Goal: Task Accomplishment & Management: Complete application form

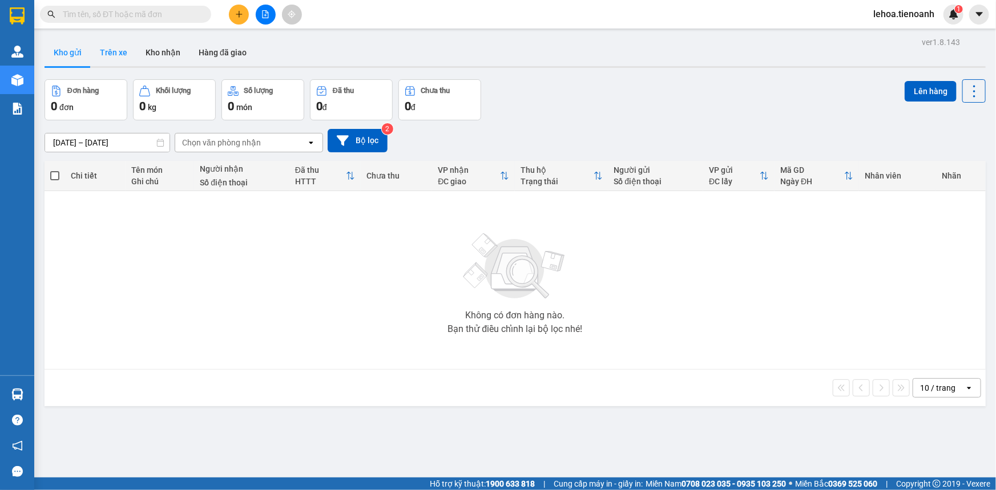
click at [106, 51] on button "Trên xe" at bounding box center [114, 52] width 46 height 27
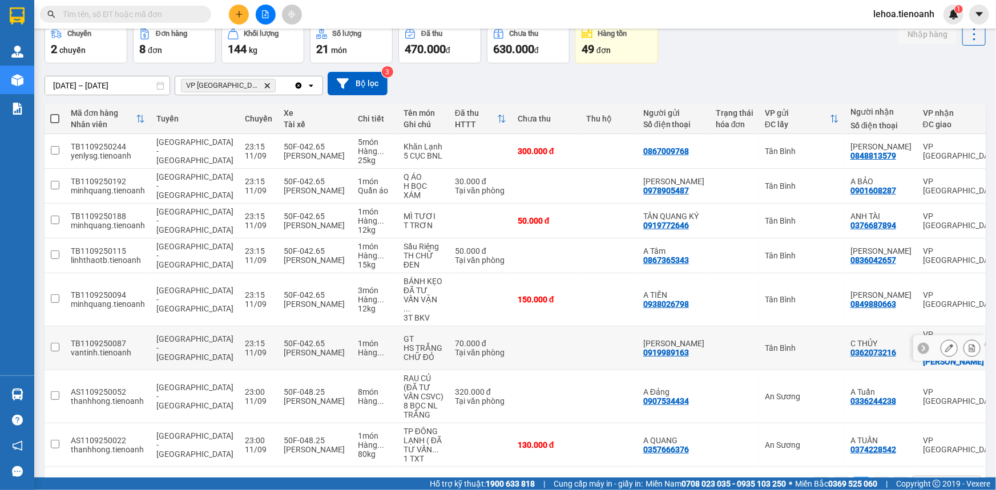
scroll to position [79, 0]
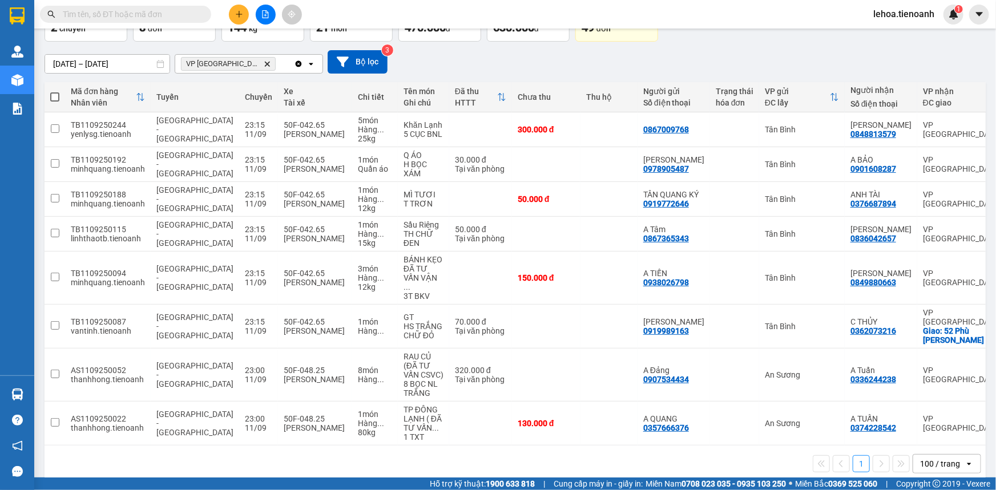
click at [933, 458] on div "100 / trang" at bounding box center [940, 463] width 40 height 11
click at [915, 417] on div "100 / trang" at bounding box center [939, 424] width 68 height 21
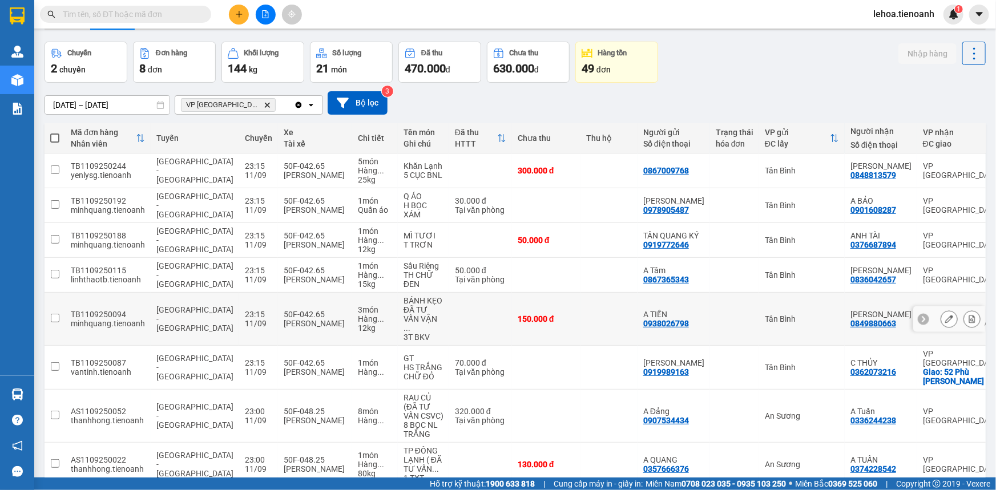
scroll to position [0, 0]
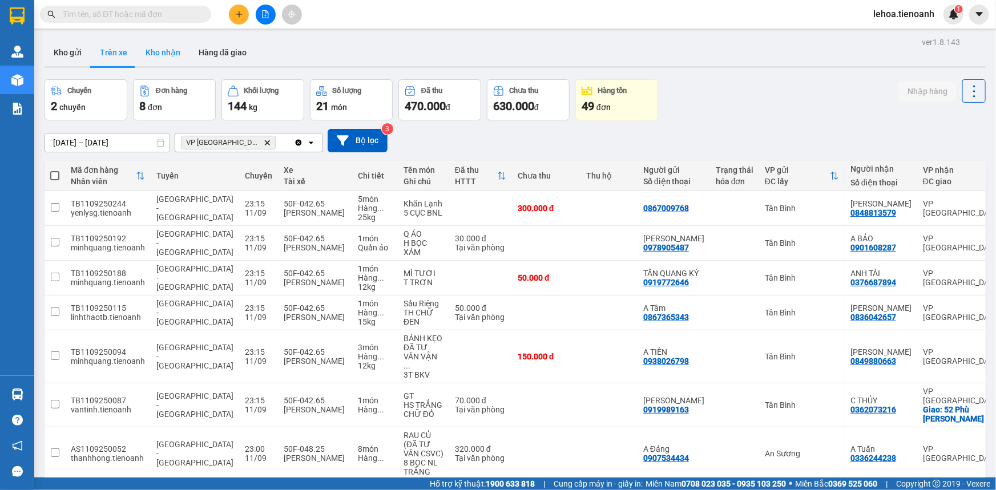
click at [160, 54] on button "Kho nhận" at bounding box center [162, 52] width 53 height 27
type input "28/08/2025 – 11/09/2025"
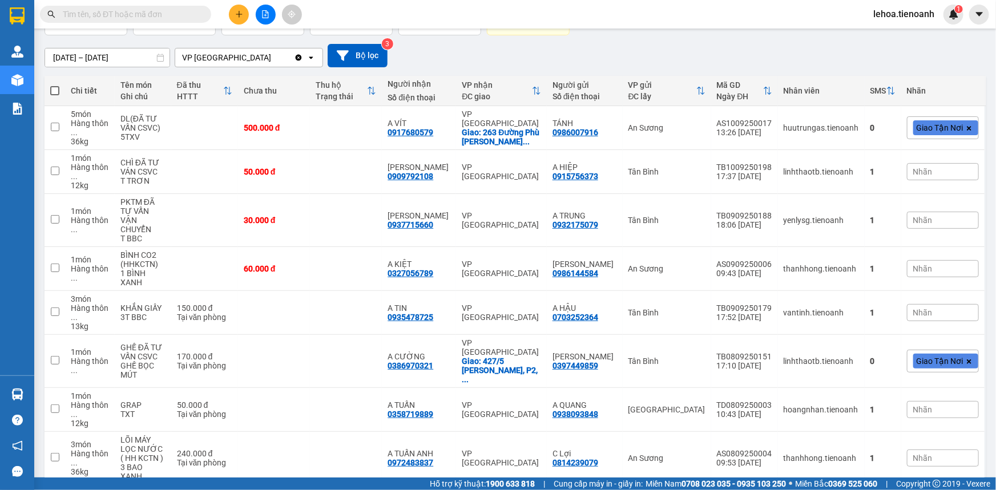
scroll to position [217, 0]
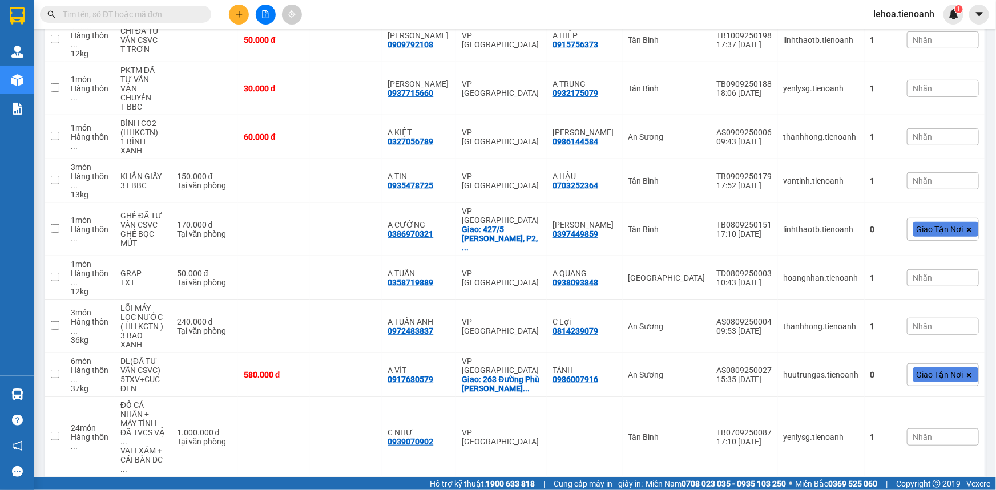
click at [950, 487] on div "10 / trang" at bounding box center [938, 496] width 51 height 18
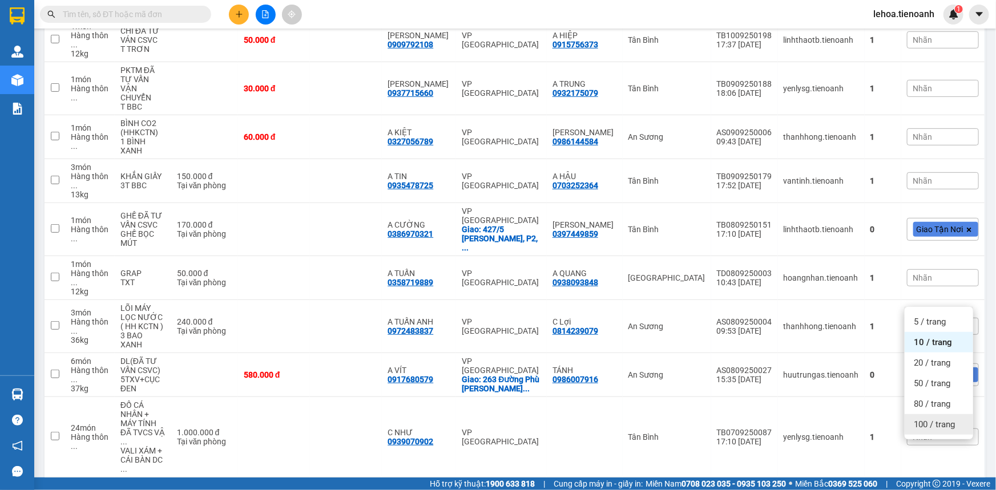
click at [935, 421] on span "100 / trang" at bounding box center [934, 424] width 41 height 11
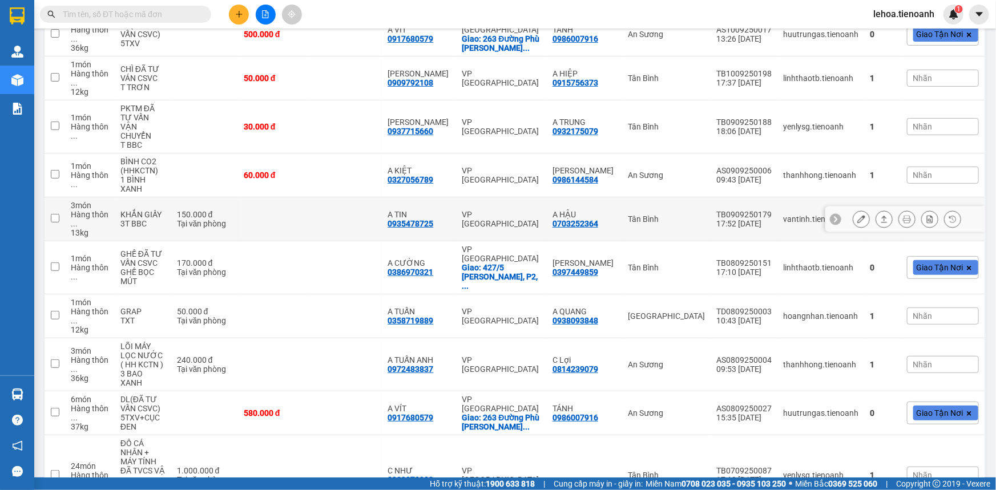
scroll to position [0, 0]
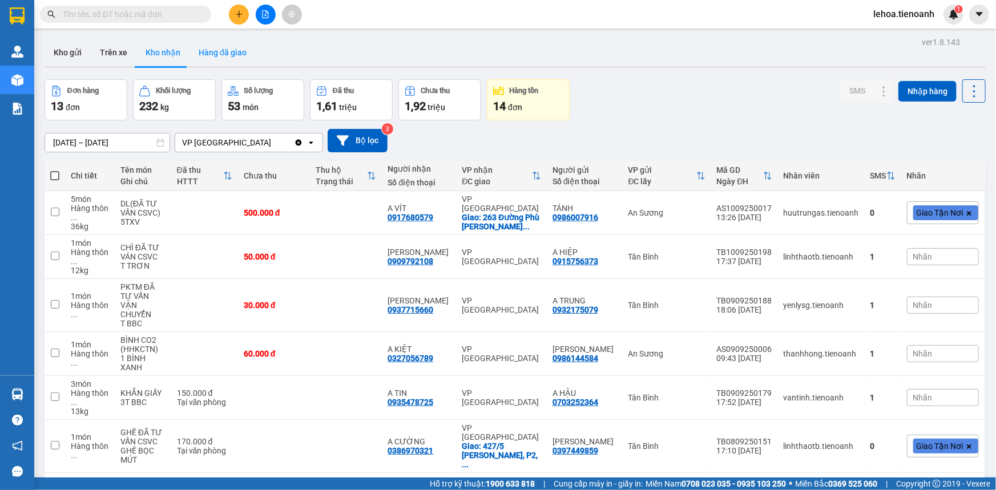
click at [218, 54] on button "Hàng đã giao" at bounding box center [222, 52] width 66 height 27
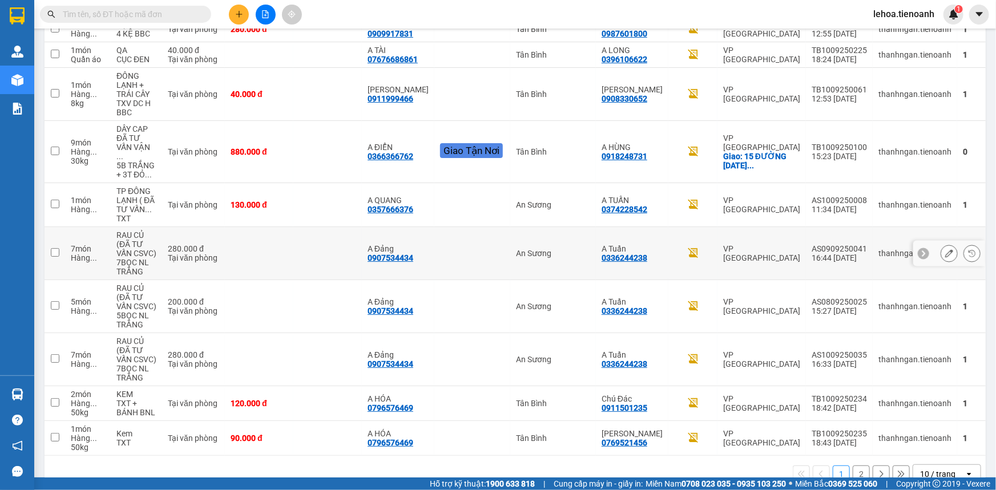
scroll to position [193, 0]
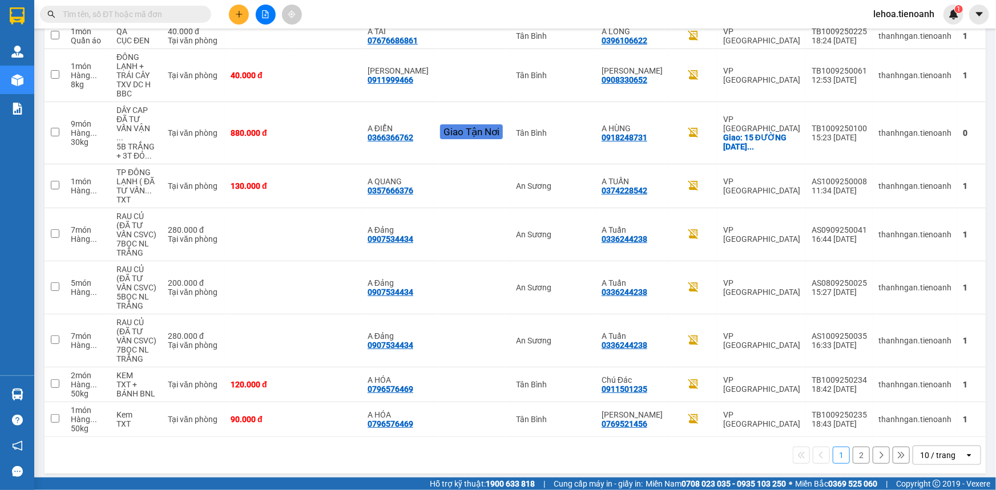
click at [928, 452] on div "10 / trang" at bounding box center [937, 455] width 35 height 11
click at [928, 429] on span "100 / trang" at bounding box center [934, 424] width 41 height 11
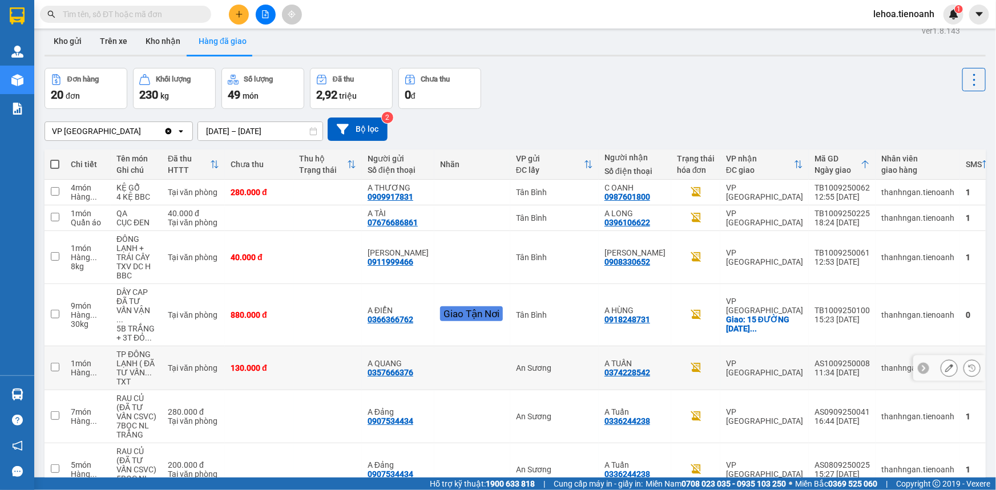
scroll to position [0, 0]
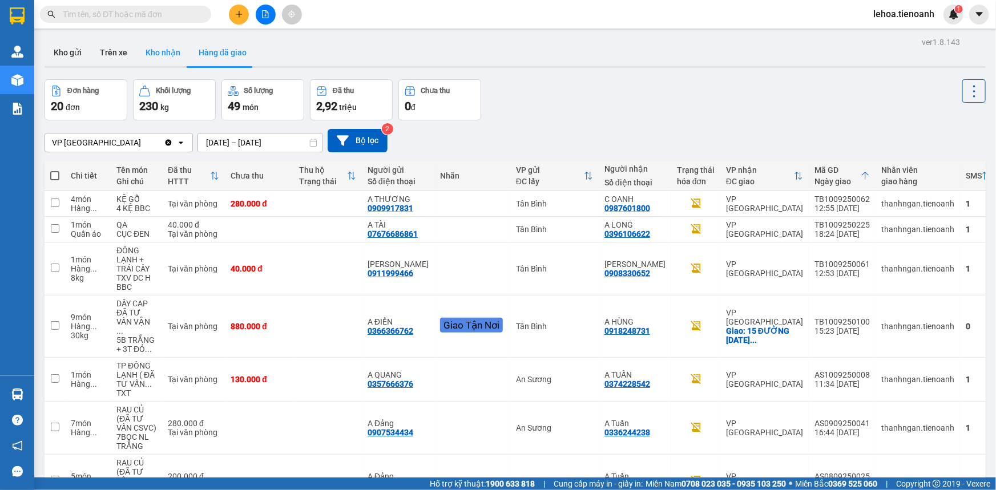
click at [157, 51] on button "Kho nhận" at bounding box center [162, 52] width 53 height 27
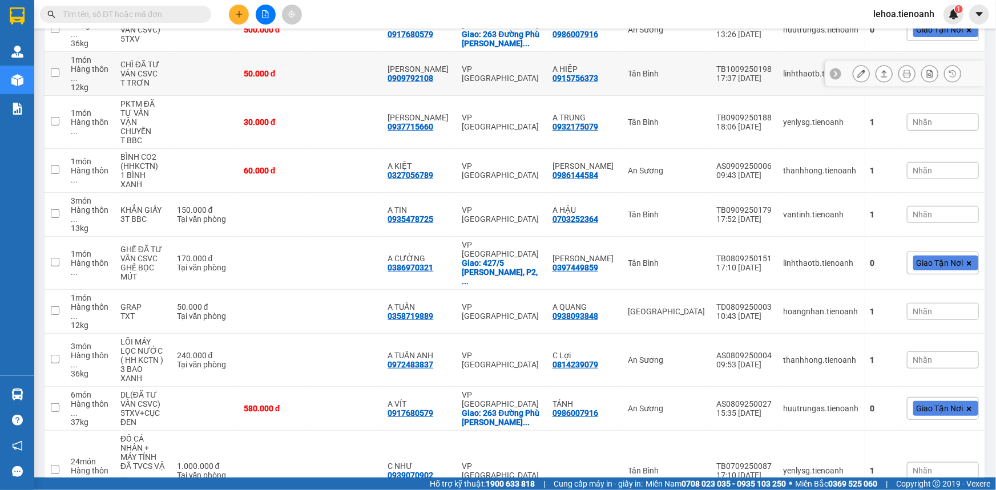
scroll to position [348, 0]
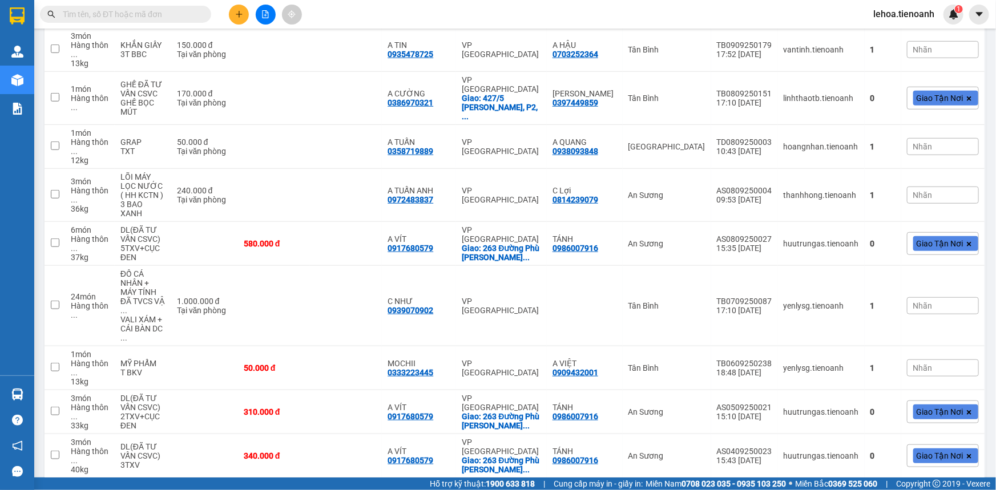
click at [923, 490] on div "100 / trang" at bounding box center [940, 496] width 40 height 11
click at [927, 428] on span "100 / trang" at bounding box center [935, 424] width 43 height 11
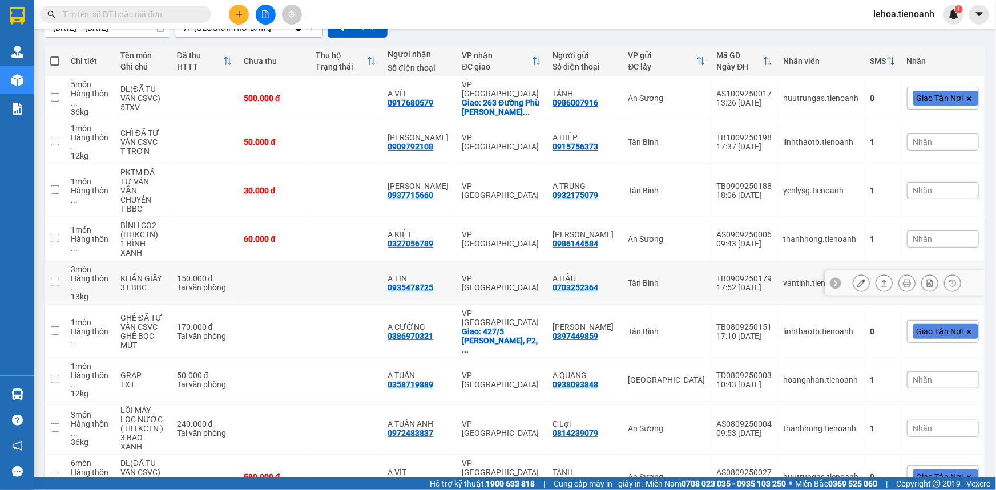
scroll to position [155, 0]
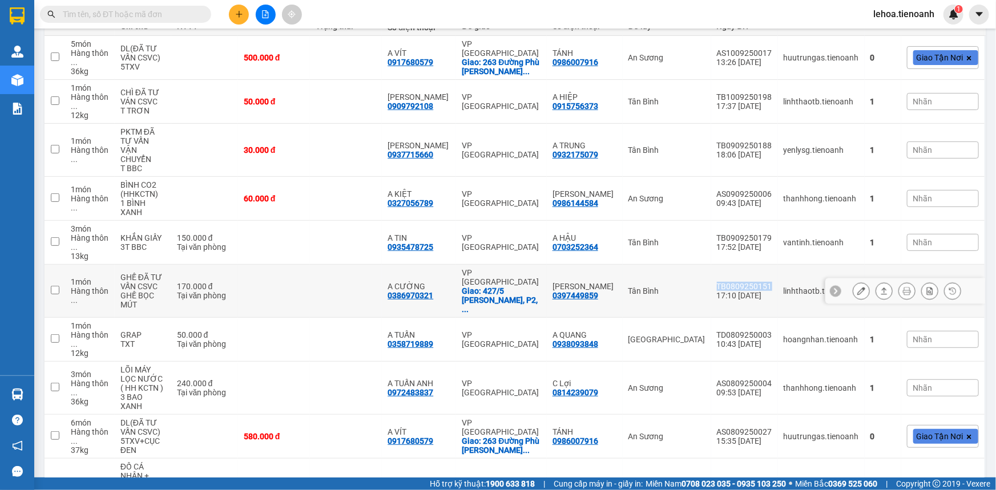
drag, startPoint x: 767, startPoint y: 260, endPoint x: 708, endPoint y: 261, distance: 59.4
click at [708, 265] on tr "1 món Hàng thôn ... GHẾ ĐÃ TƯ VẤN CSVC GHẾ BỌC MÚT 170.000 đ Tại văn phòng A CƯ…" at bounding box center [515, 291] width 941 height 53
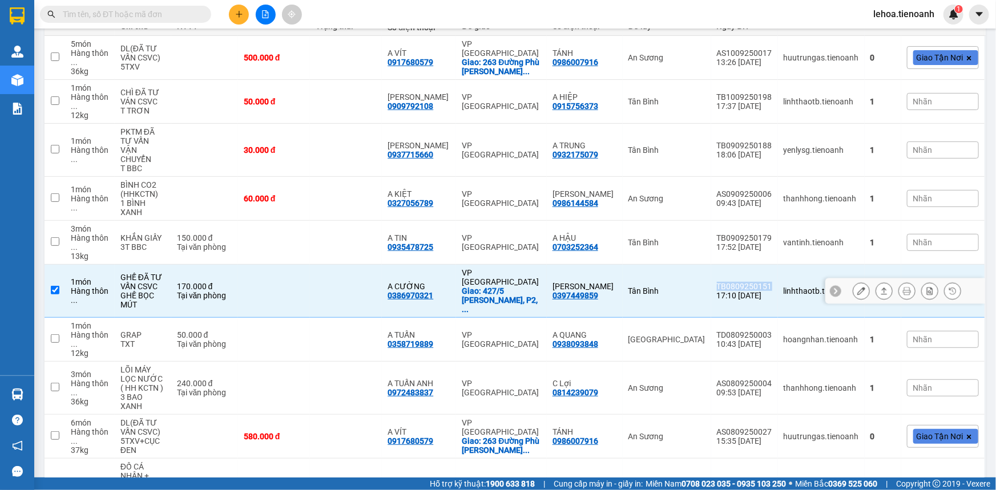
copy tr "Tân Bình TB0809250151"
click at [697, 286] on div "Tân Bình" at bounding box center [666, 290] width 77 height 9
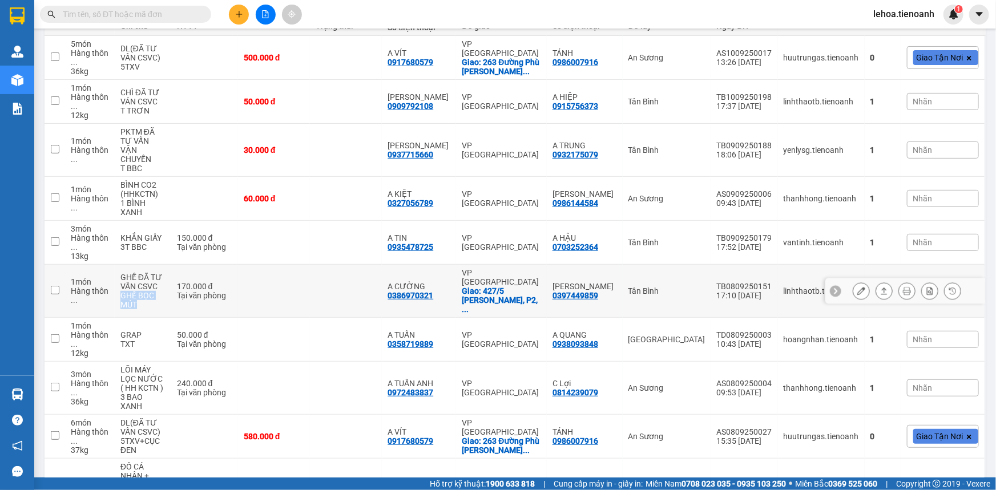
drag, startPoint x: 120, startPoint y: 276, endPoint x: 154, endPoint y: 278, distance: 34.4
click at [154, 278] on td "GHẾ ĐÃ TƯ VẤN CSVC GHẾ BỌC MÚT" at bounding box center [143, 291] width 56 height 53
click at [154, 291] on div "GHẾ BỌC MÚT" at bounding box center [142, 300] width 45 height 18
drag, startPoint x: 142, startPoint y: 269, endPoint x: 155, endPoint y: 272, distance: 13.6
click at [155, 272] on td "GHẾ ĐÃ TƯ VẤN CSVC GHẾ BỌC MÚT" at bounding box center [143, 291] width 56 height 53
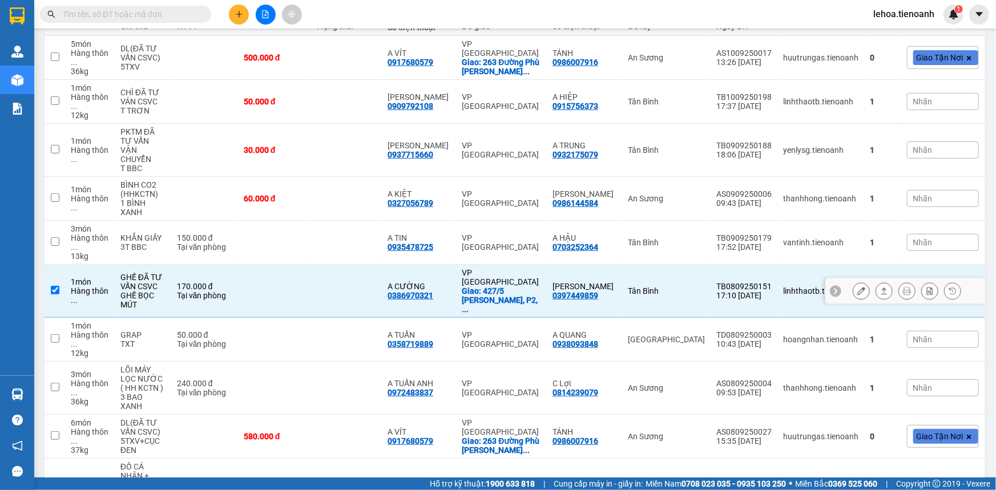
click at [183, 278] on td "170.000 đ Tại văn phòng" at bounding box center [204, 291] width 67 height 53
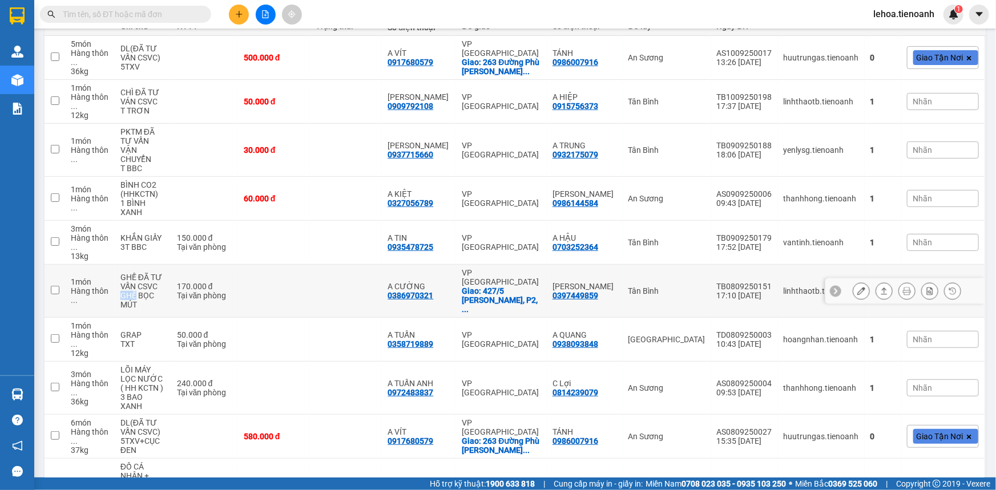
drag, startPoint x: 123, startPoint y: 272, endPoint x: 139, endPoint y: 272, distance: 15.4
click at [139, 272] on td "GHẾ ĐÃ TƯ VẤN CSVC GHẾ BỌC MÚT" at bounding box center [143, 291] width 56 height 53
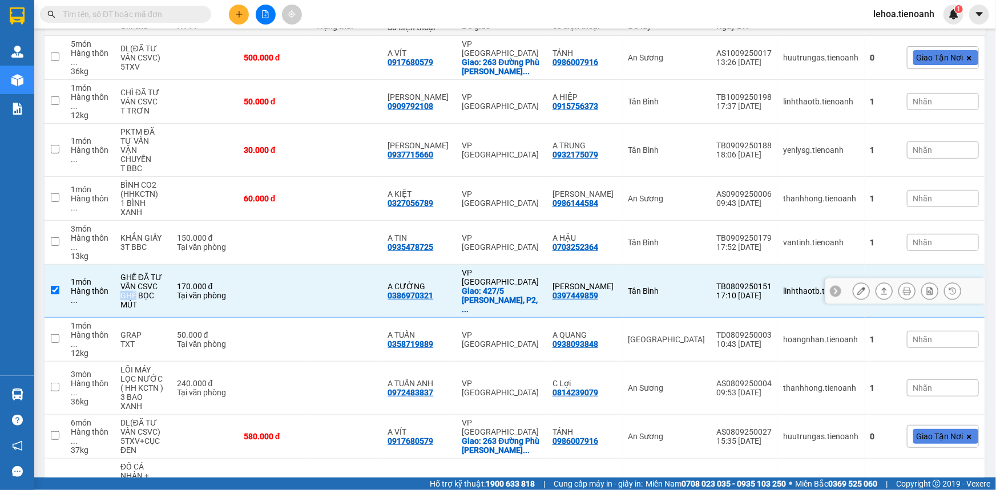
copy div "GHẾ"
click at [684, 286] on div "Tân Bình" at bounding box center [666, 290] width 77 height 9
checkbox input "false"
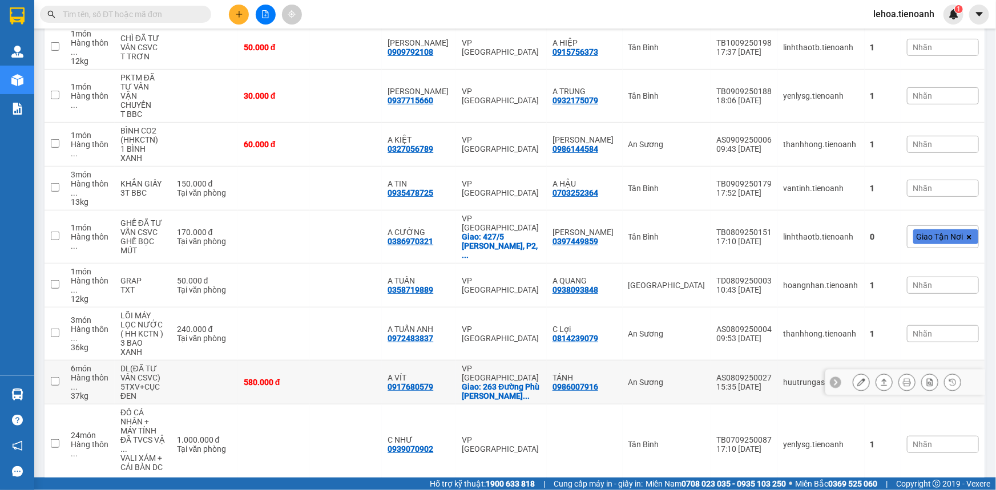
scroll to position [193, 0]
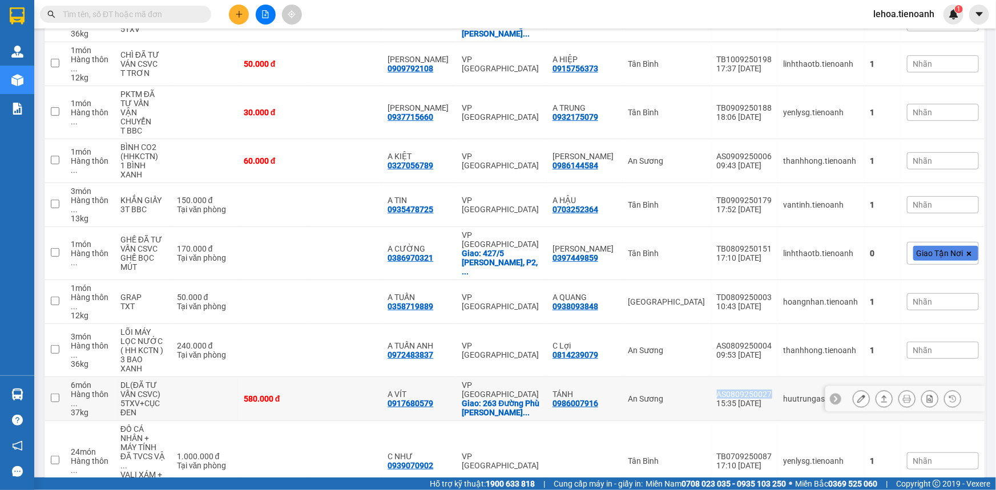
drag, startPoint x: 772, startPoint y: 356, endPoint x: 708, endPoint y: 356, distance: 63.9
click at [708, 377] on tr "6 món Hàng thôn ... 37 kg DL(ĐÃ TƯ VẤN CSVC) 5TXV+CỤC ĐEN 580.000 đ A VÍT 09176…" at bounding box center [515, 399] width 941 height 44
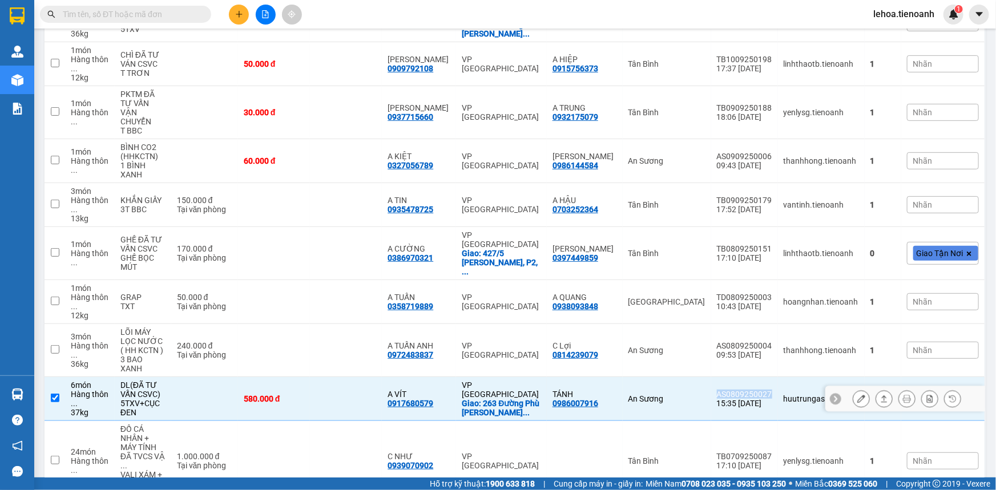
copy tr "An Sương AS0809250027"
click at [354, 377] on td at bounding box center [346, 399] width 72 height 44
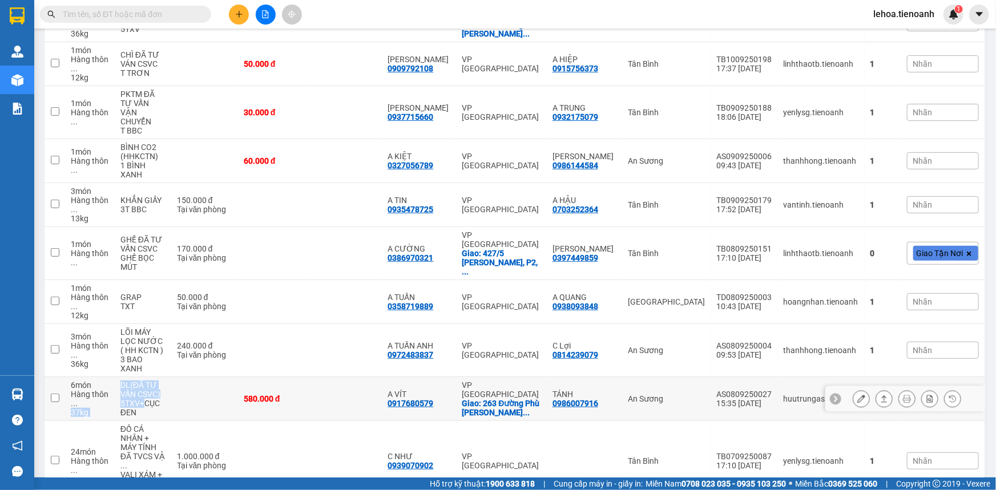
drag, startPoint x: 116, startPoint y: 365, endPoint x: 148, endPoint y: 369, distance: 32.2
click at [148, 377] on tr "6 món Hàng thôn ... 37 kg DL(ĐÃ TƯ VẤN CSVC) 5TXV+CỤC ĐEN 580.000 đ A VÍT 09176…" at bounding box center [515, 399] width 941 height 44
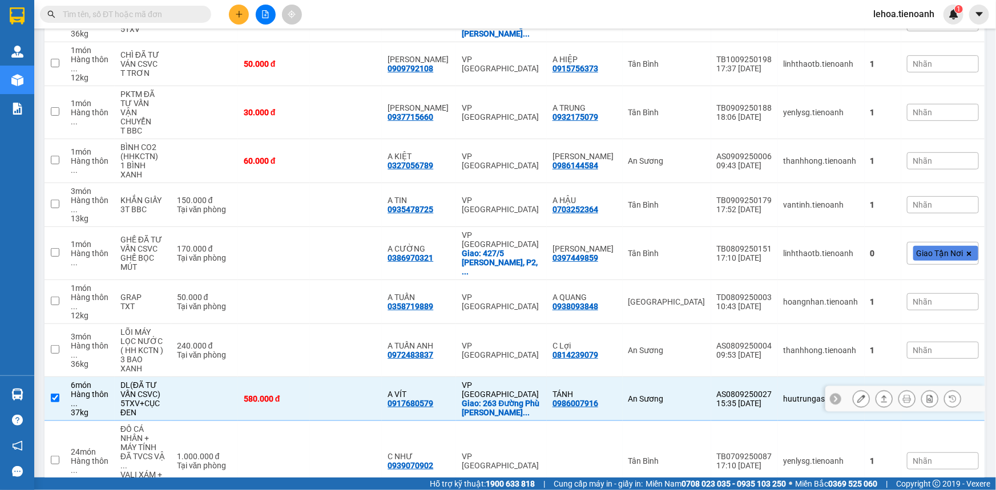
click at [211, 377] on td at bounding box center [204, 399] width 67 height 44
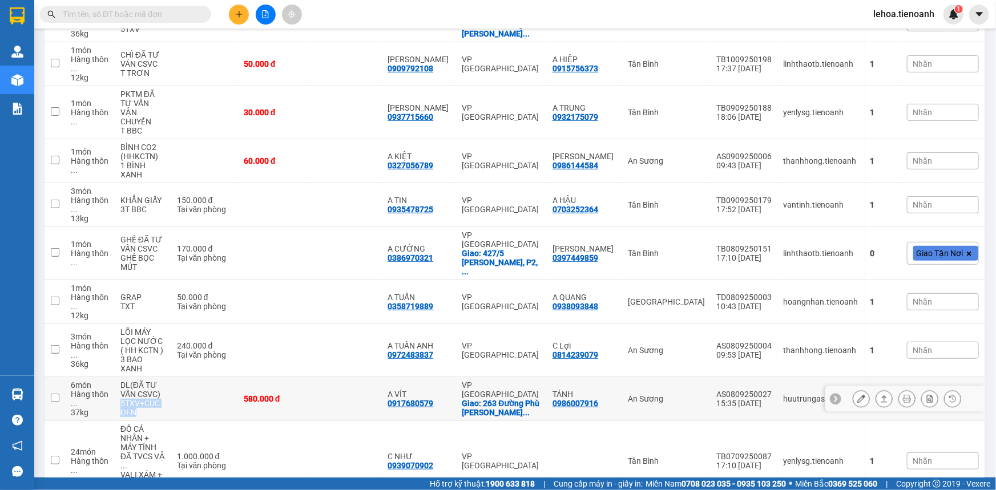
drag, startPoint x: 120, startPoint y: 365, endPoint x: 164, endPoint y: 371, distance: 44.3
click at [164, 377] on td "DL(ĐÃ TƯ VẤN CSVC) 5TXV+CỤC ĐEN" at bounding box center [143, 399] width 56 height 44
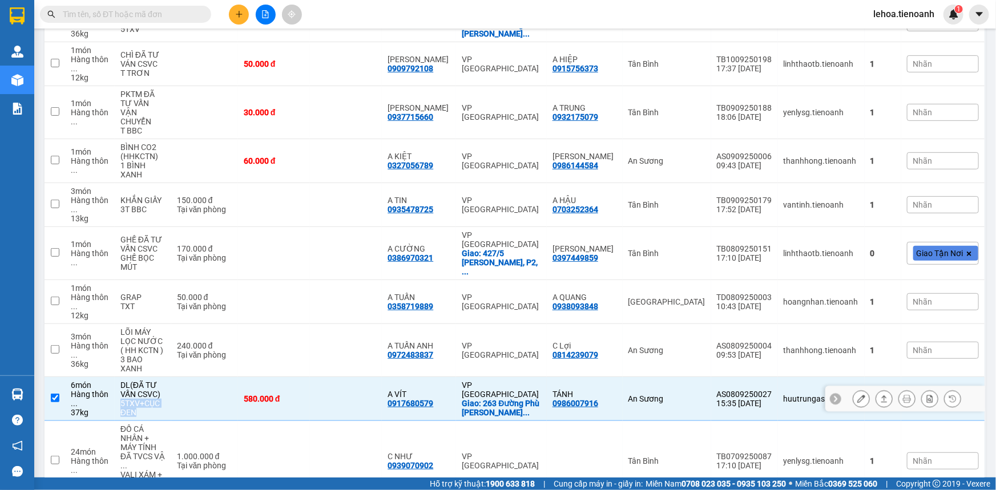
copy div "5TXV+CỤC ĐEN"
drag, startPoint x: 360, startPoint y: 376, endPoint x: 361, endPoint y: 370, distance: 6.4
click at [360, 377] on td at bounding box center [346, 399] width 72 height 44
checkbox input "false"
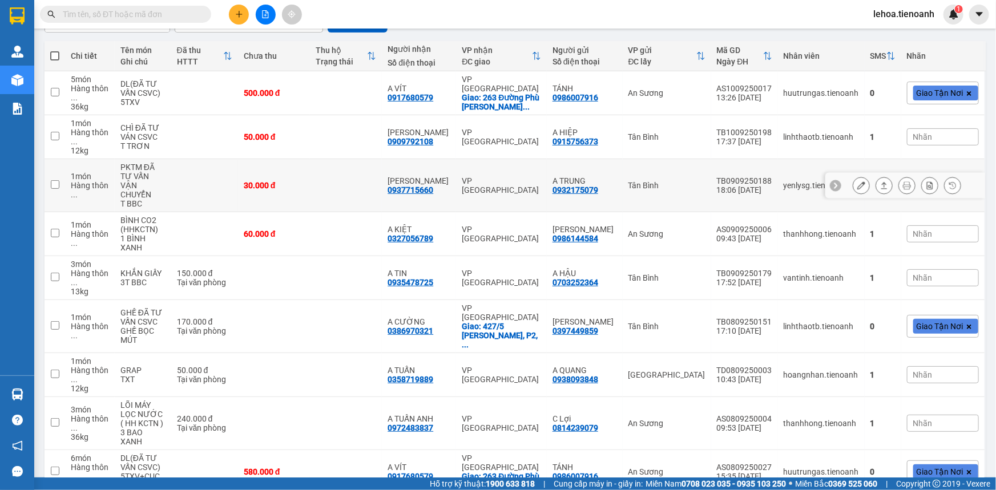
scroll to position [0, 0]
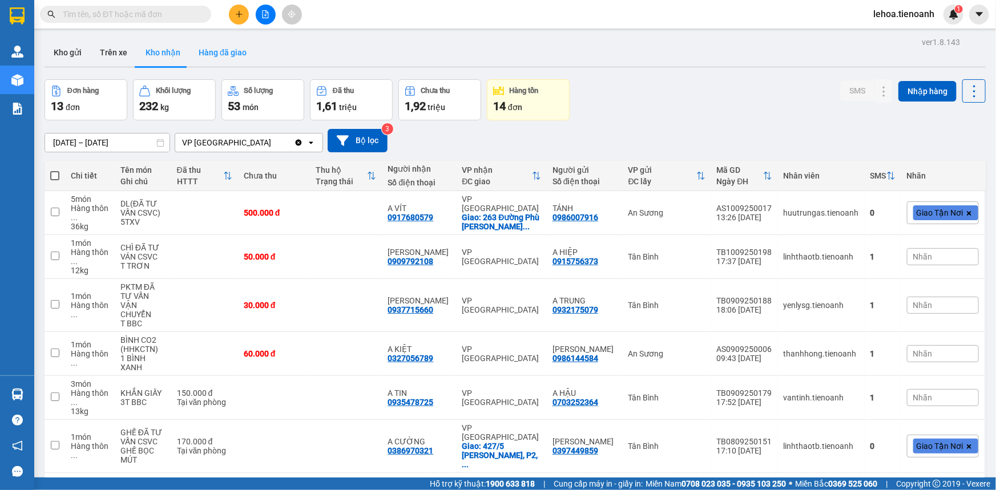
click at [232, 56] on button "Hàng đã giao" at bounding box center [222, 52] width 66 height 27
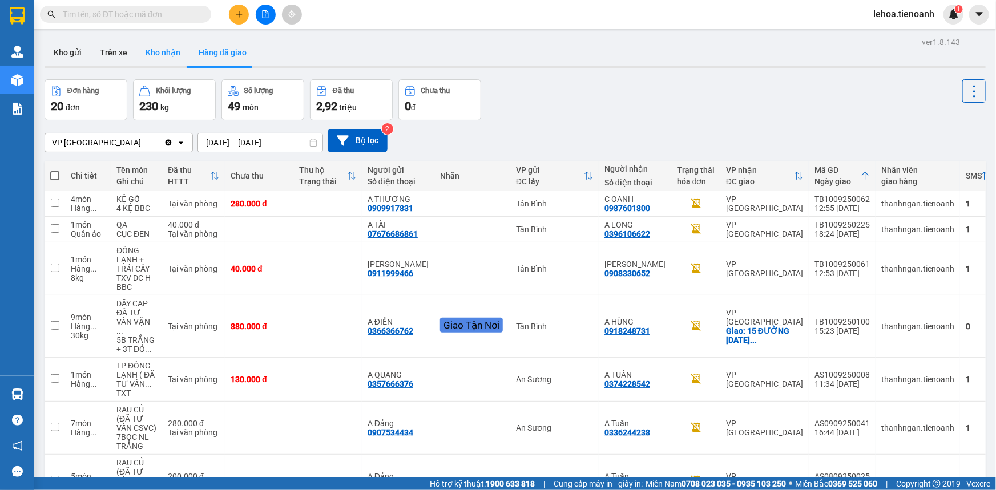
click at [160, 53] on button "Kho nhận" at bounding box center [162, 52] width 53 height 27
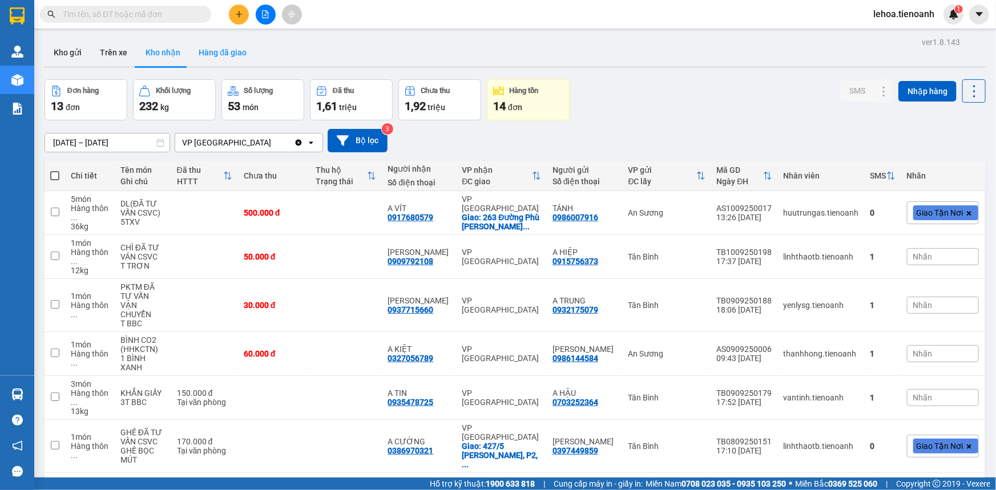
click at [222, 53] on button "Hàng đã giao" at bounding box center [222, 52] width 66 height 27
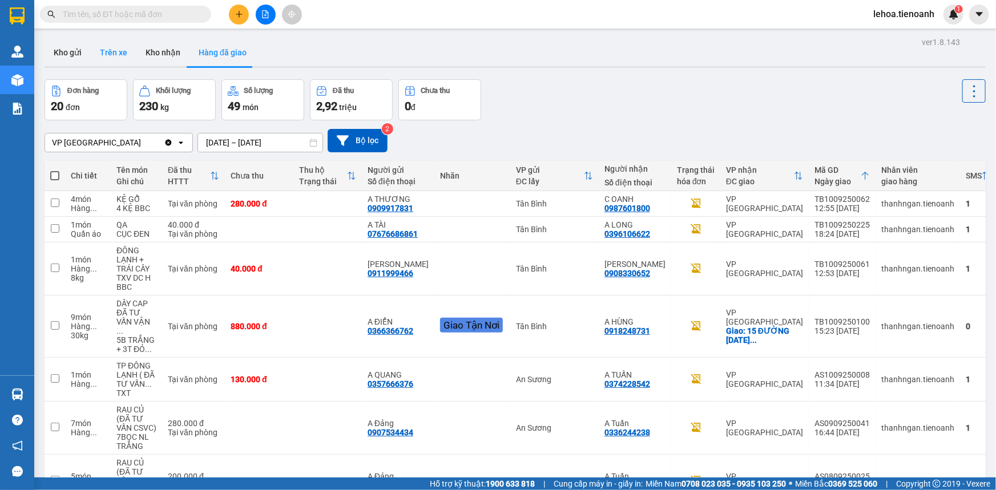
click at [118, 51] on button "Trên xe" at bounding box center [114, 52] width 46 height 27
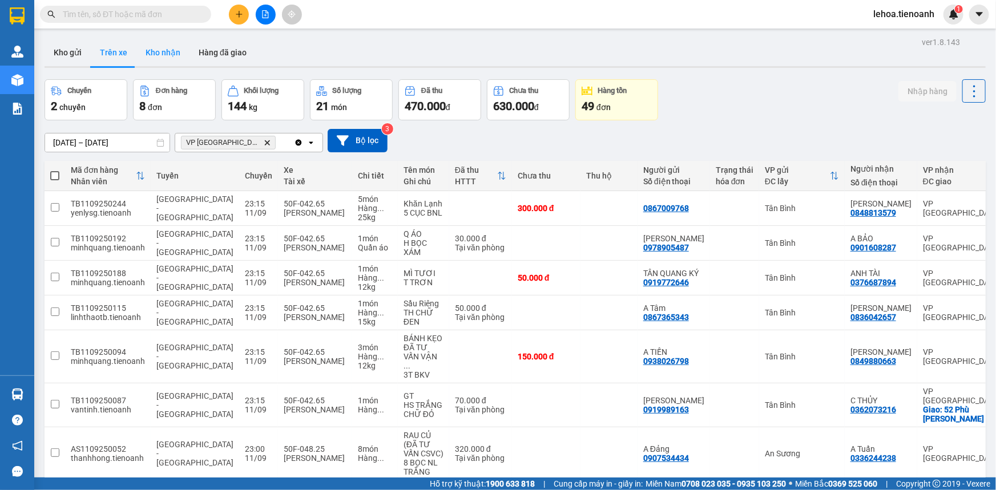
click at [161, 50] on button "Kho nhận" at bounding box center [162, 52] width 53 height 27
type input "28/08/2025 – 11/09/2025"
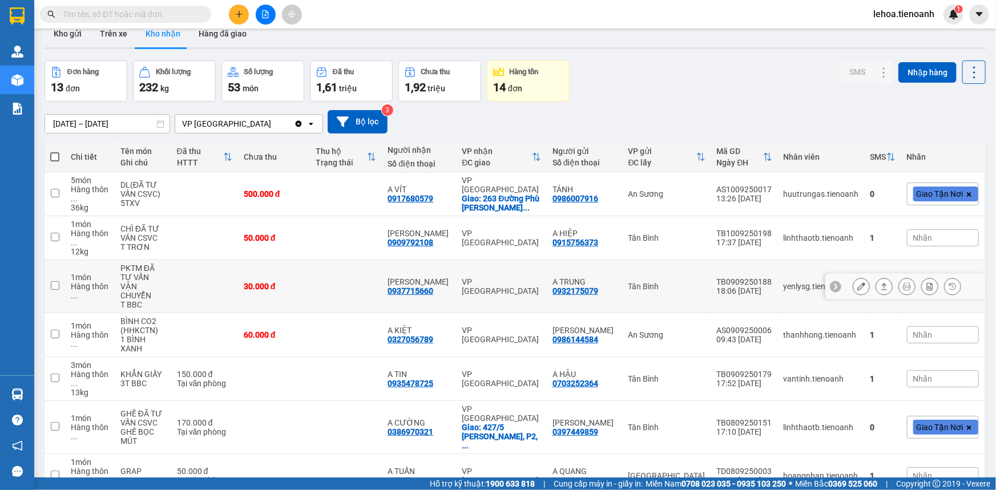
scroll to position [51, 0]
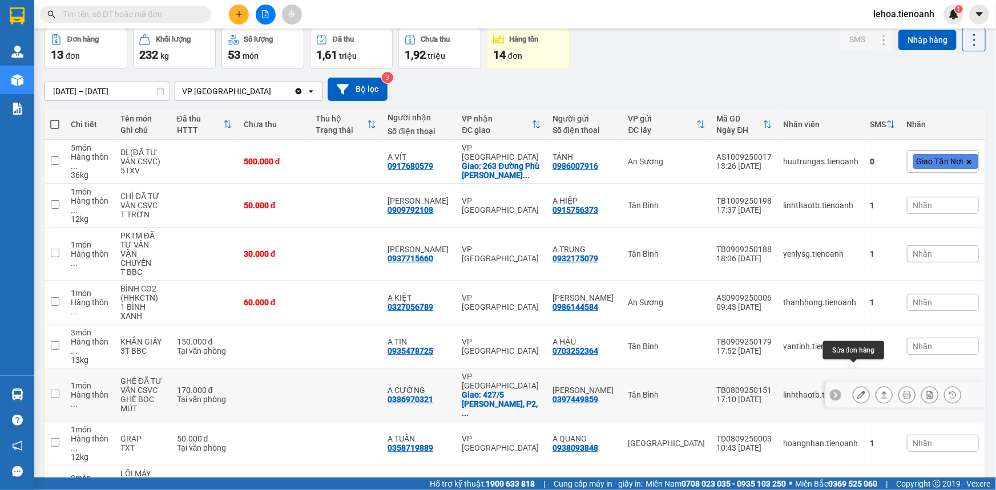
click at [857, 391] on icon at bounding box center [861, 395] width 8 height 8
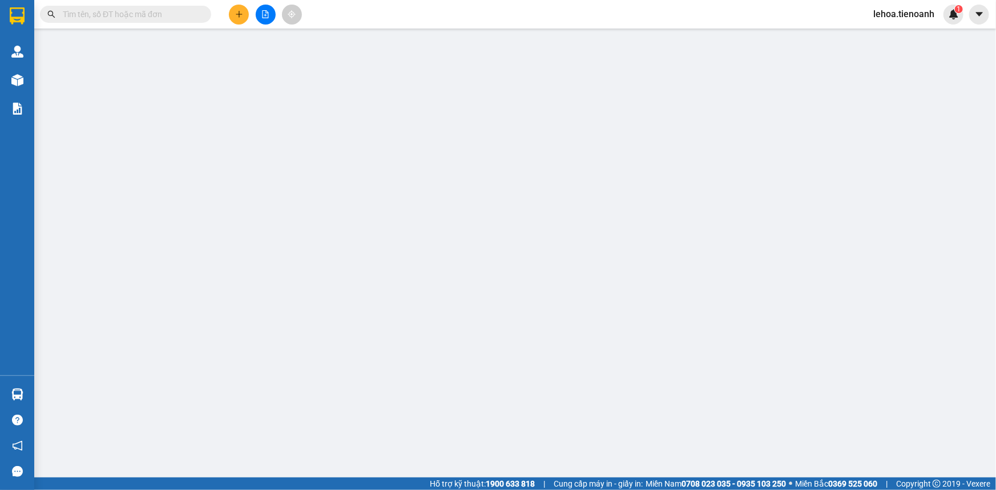
type input "0386970321"
type input "A CƯỜNG"
checkbox input "true"
type input "427/5 PHAN ĐÌNH PHÙNG, P2, TP ĐÀ LẠT"
type input "0397449859"
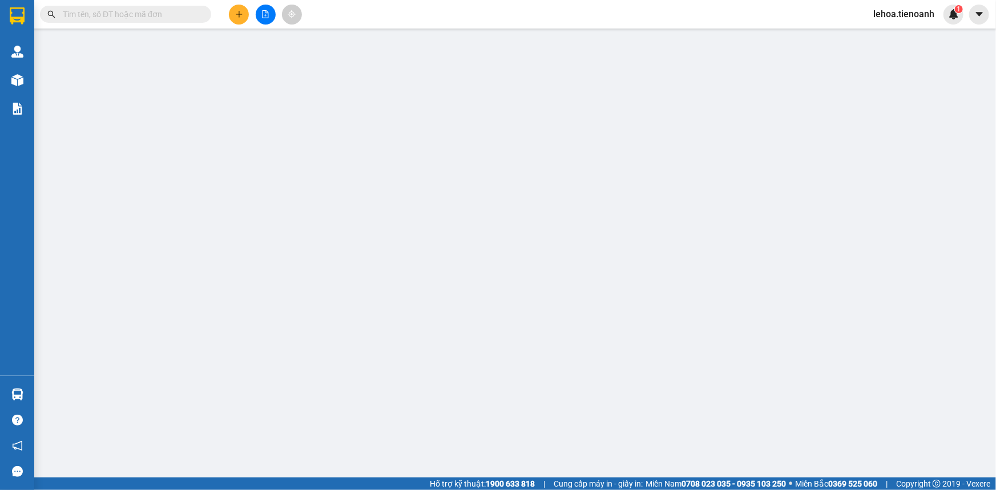
type input "[PERSON_NAME]"
type input "170.000"
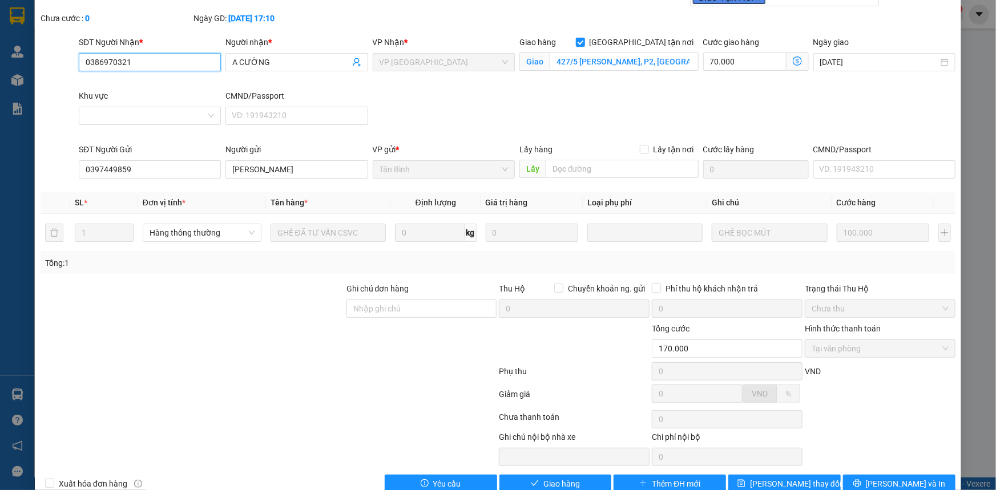
scroll to position [77, 0]
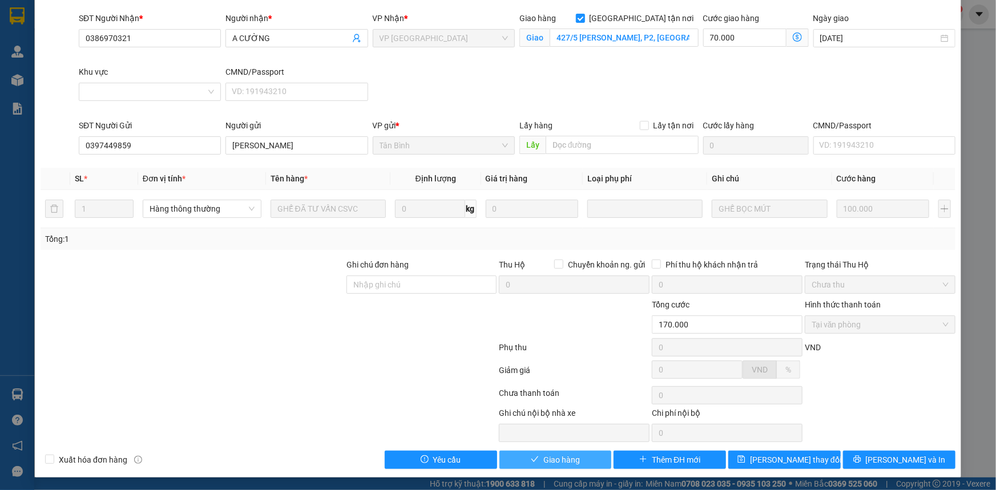
click at [564, 461] on span "Giao hàng" at bounding box center [561, 460] width 37 height 13
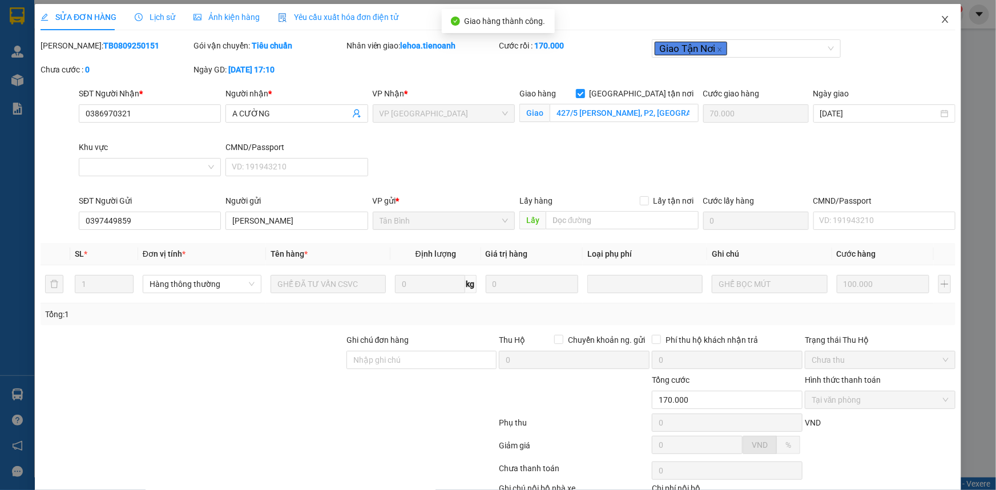
scroll to position [0, 0]
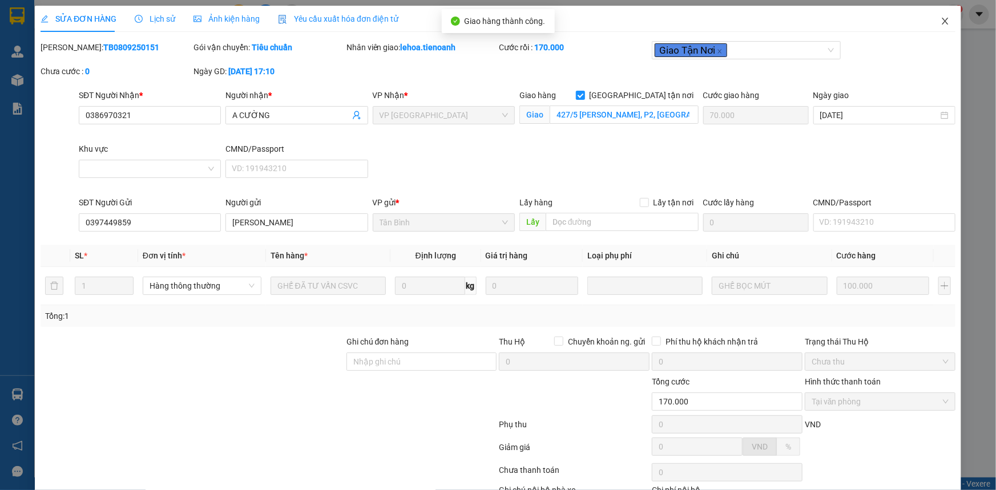
click at [942, 22] on icon "close" at bounding box center [944, 21] width 9 height 9
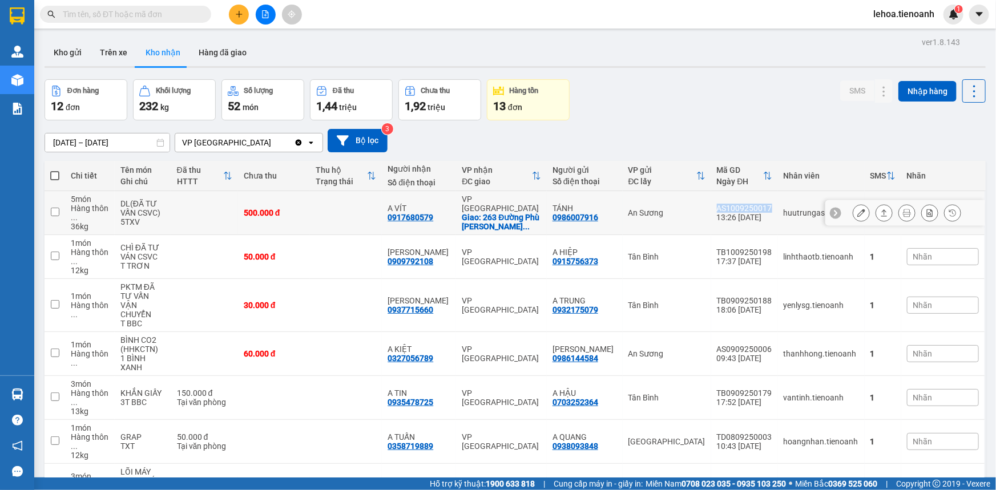
drag, startPoint x: 768, startPoint y: 205, endPoint x: 704, endPoint y: 208, distance: 64.5
click at [704, 208] on tr "5 món Hàng thôn ... 36 kg DL(ĐÃ TƯ VẤN CSVC) 5TXV 500.000 đ A VÍT 0917680579 VP…" at bounding box center [515, 213] width 941 height 44
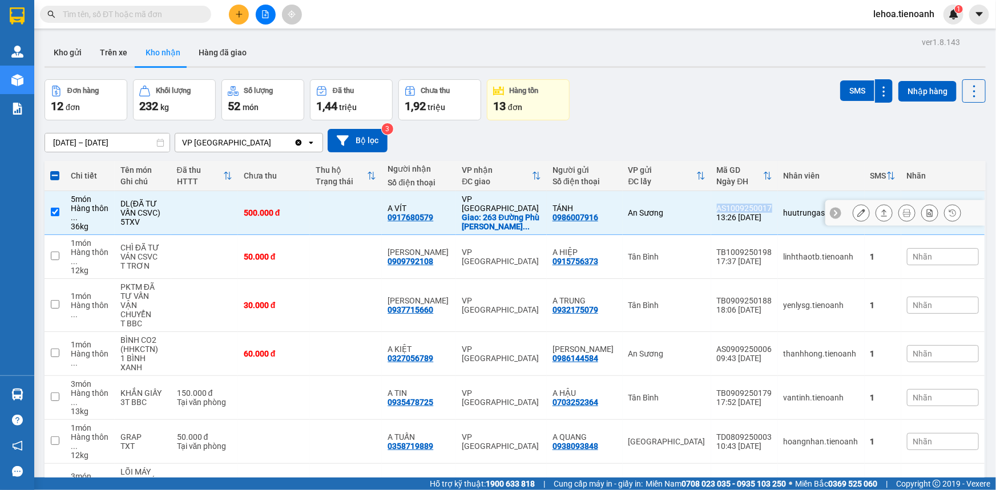
copy tr "An Sương AS1009250017"
click at [334, 215] on td at bounding box center [346, 213] width 72 height 44
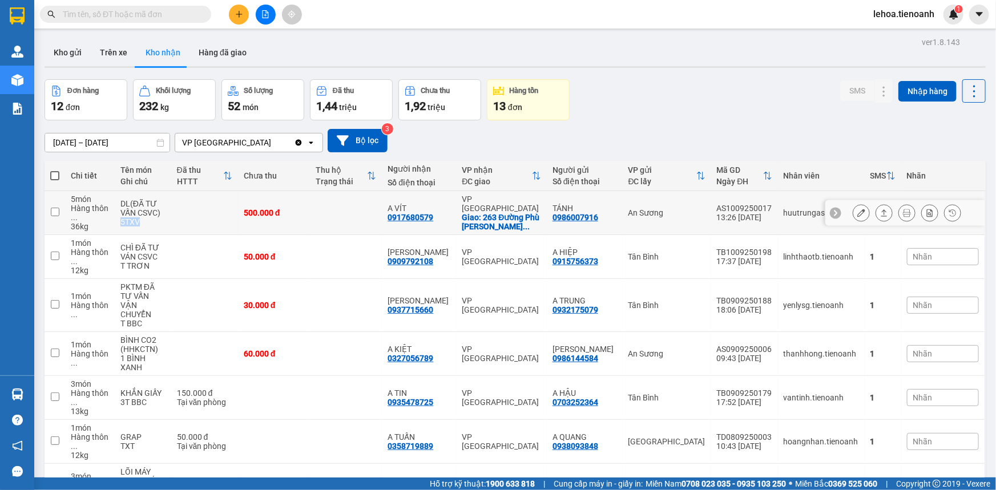
drag, startPoint x: 120, startPoint y: 220, endPoint x: 146, endPoint y: 223, distance: 25.2
click at [146, 223] on td "DL(ĐÃ TƯ VẤN CSVC) 5TXV" at bounding box center [143, 213] width 56 height 44
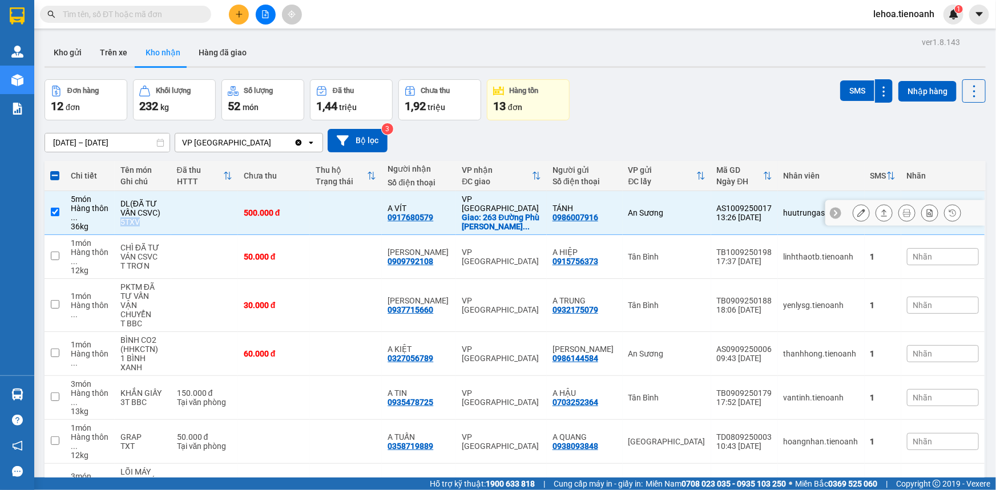
copy div "5TXV"
click at [608, 223] on td "TÁNH 0986007916" at bounding box center [585, 213] width 76 height 44
checkbox input "false"
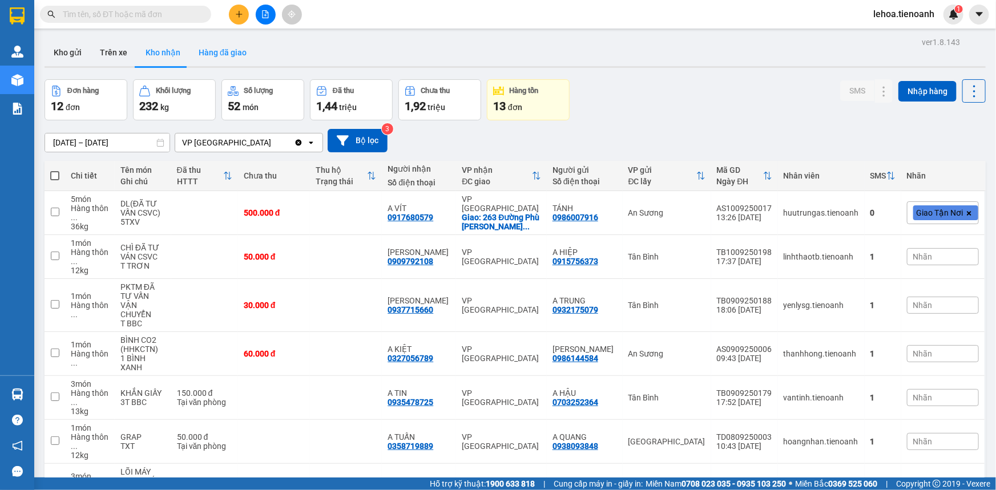
click at [225, 55] on button "Hàng đã giao" at bounding box center [222, 52] width 66 height 27
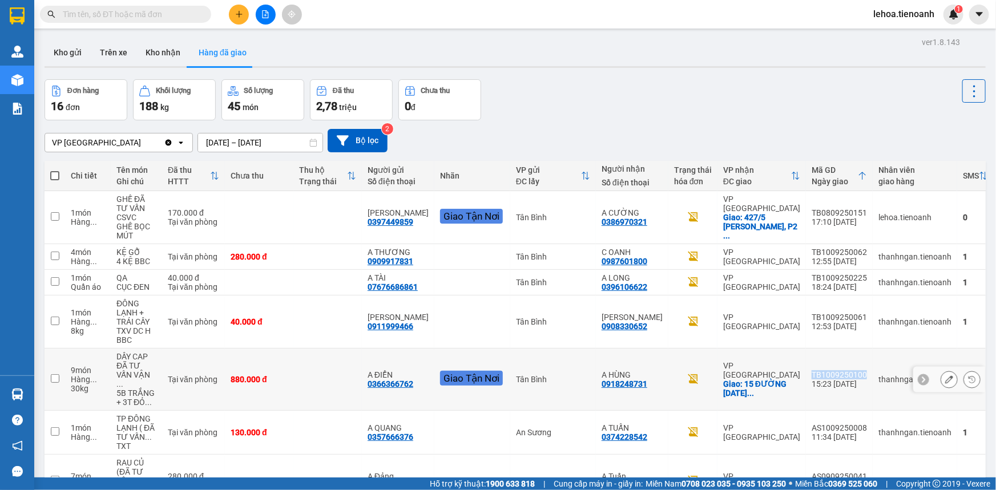
drag, startPoint x: 842, startPoint y: 368, endPoint x: 784, endPoint y: 373, distance: 59.1
click at [806, 373] on td "TB1009250100 15:23 [DATE]" at bounding box center [839, 380] width 67 height 62
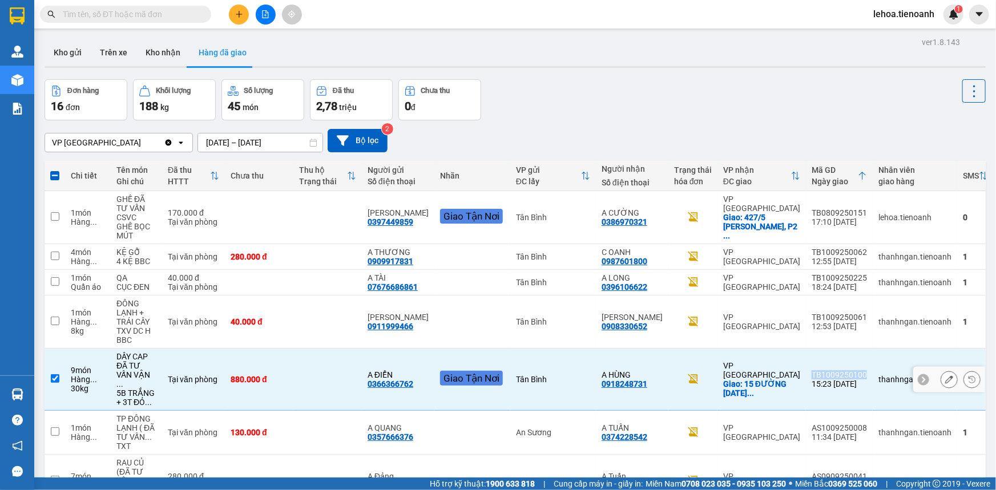
copy div "TB1009250100"
drag, startPoint x: 123, startPoint y: 385, endPoint x: 155, endPoint y: 396, distance: 34.5
click at [155, 396] on td "DÂY CAP ĐÃ TƯ VẤN VẬN ... 5B TRẮNG + 3T ĐỎ ..." at bounding box center [136, 380] width 51 height 62
checkbox input "false"
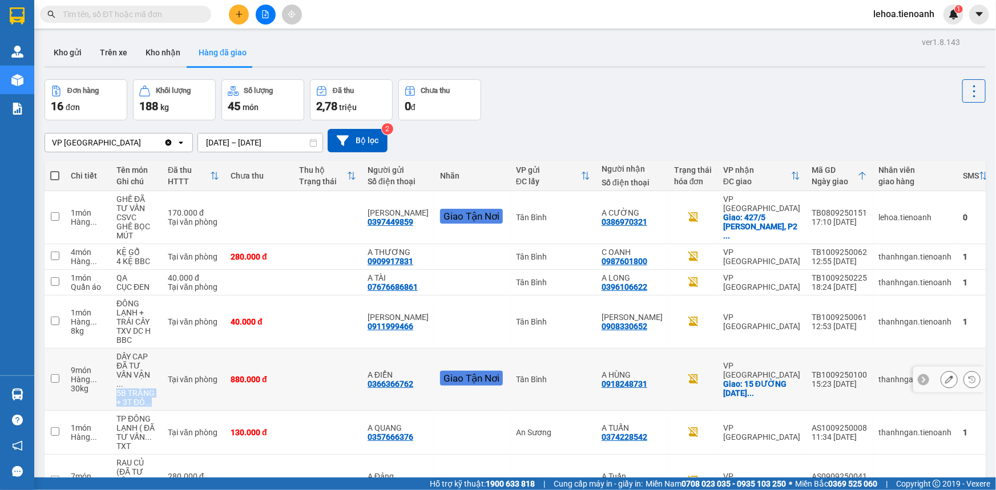
copy div "5B TRẮNG + 3T ĐỎ ..."
click at [156, 57] on button "Kho nhận" at bounding box center [162, 52] width 53 height 27
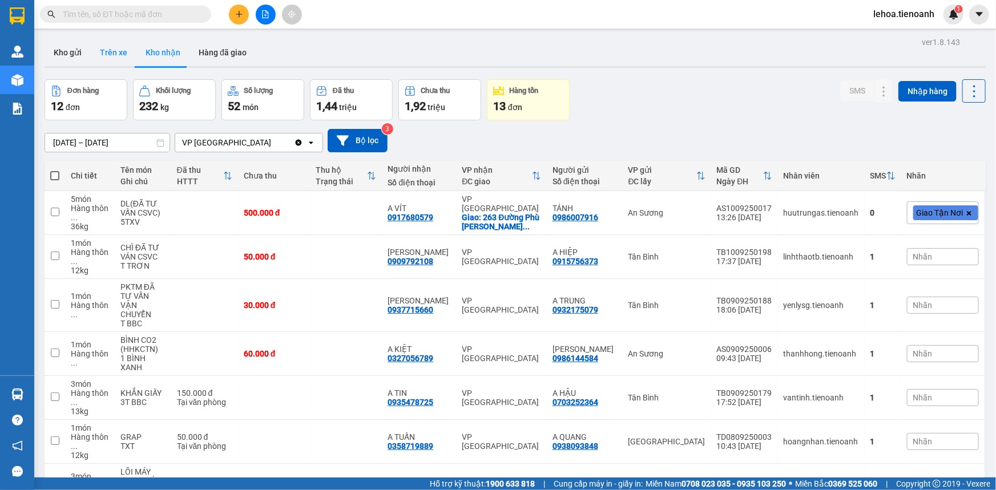
click at [105, 55] on button "Trên xe" at bounding box center [114, 52] width 46 height 27
type input "[DATE] – [DATE]"
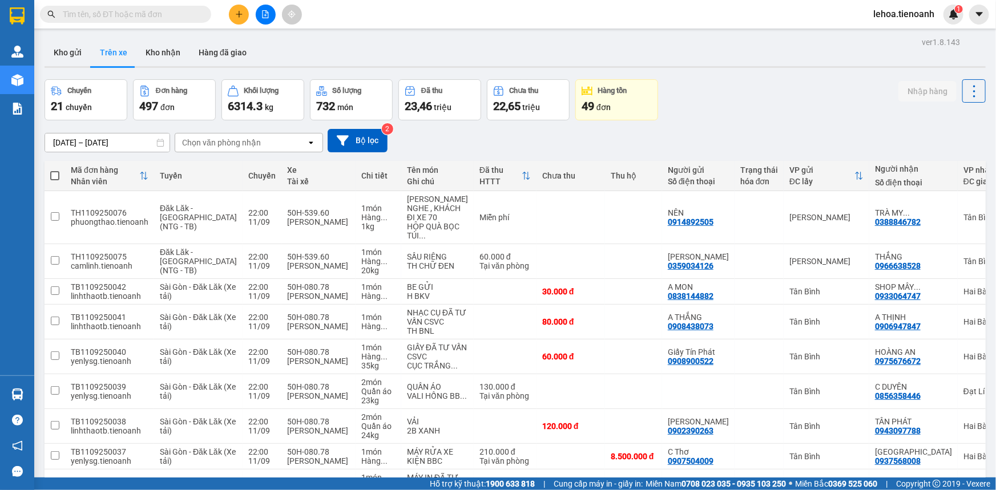
click at [232, 146] on div "Chọn văn phòng nhận" at bounding box center [221, 142] width 79 height 11
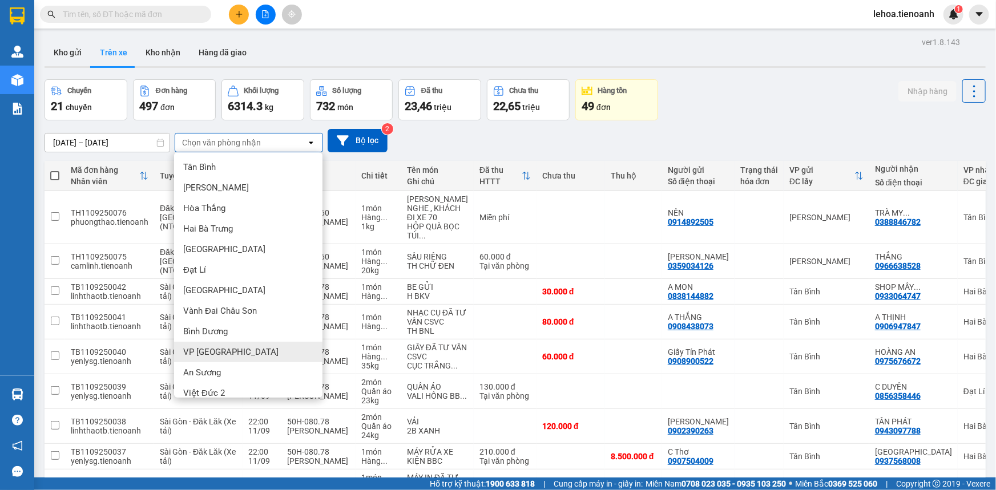
click at [205, 351] on span "VP [GEOGRAPHIC_DATA]" at bounding box center [230, 351] width 95 height 11
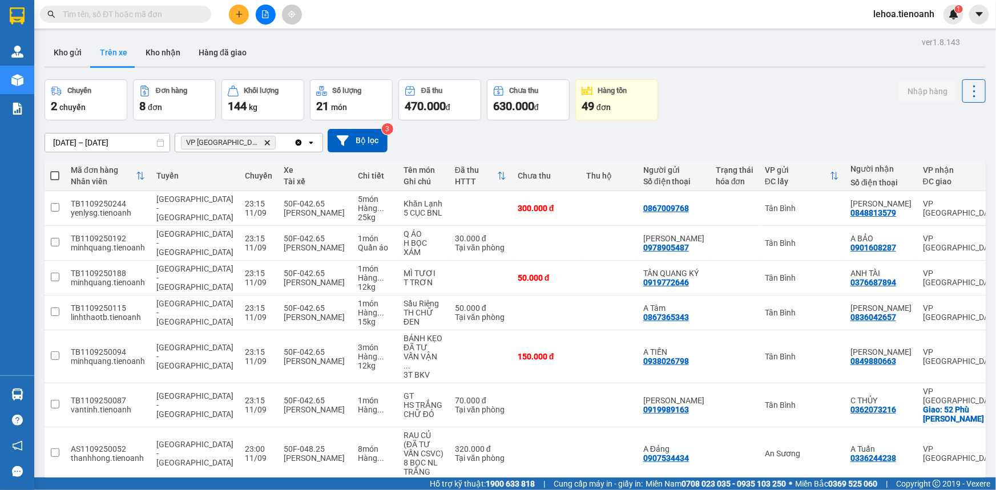
click at [54, 175] on span at bounding box center [54, 175] width 9 height 9
click at [55, 170] on input "checkbox" at bounding box center [55, 170] width 0 height 0
checkbox input "true"
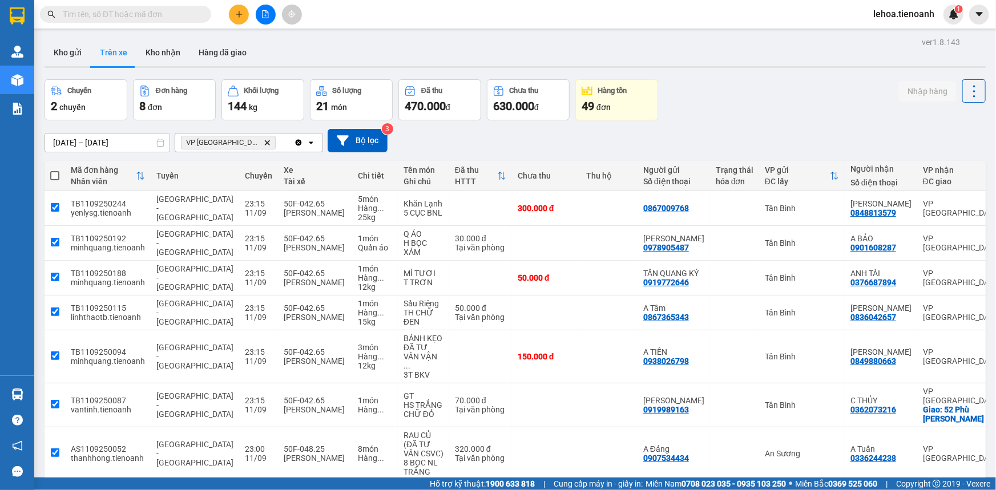
checkbox input "true"
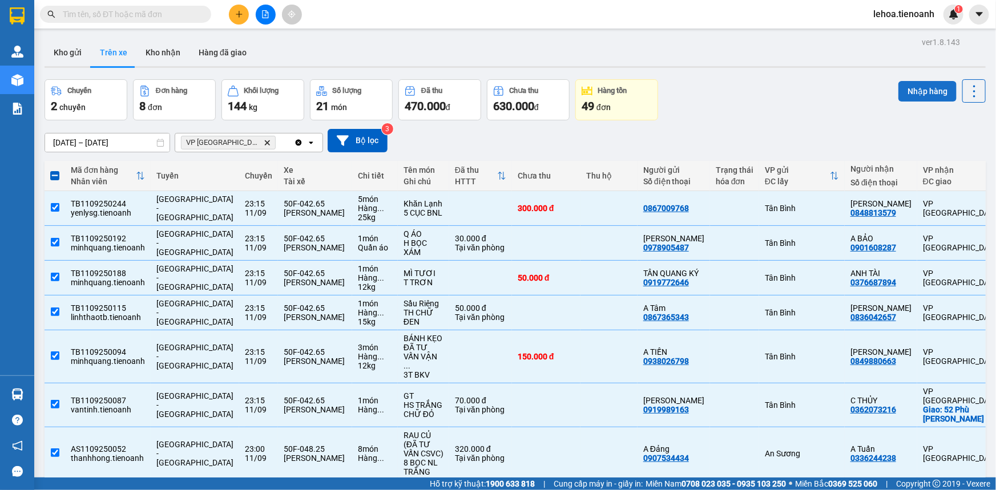
click at [913, 96] on button "Nhập hàng" at bounding box center [927, 91] width 58 height 21
click at [164, 52] on button "Kho nhận" at bounding box center [162, 52] width 53 height 27
type input "[DATE] – [DATE]"
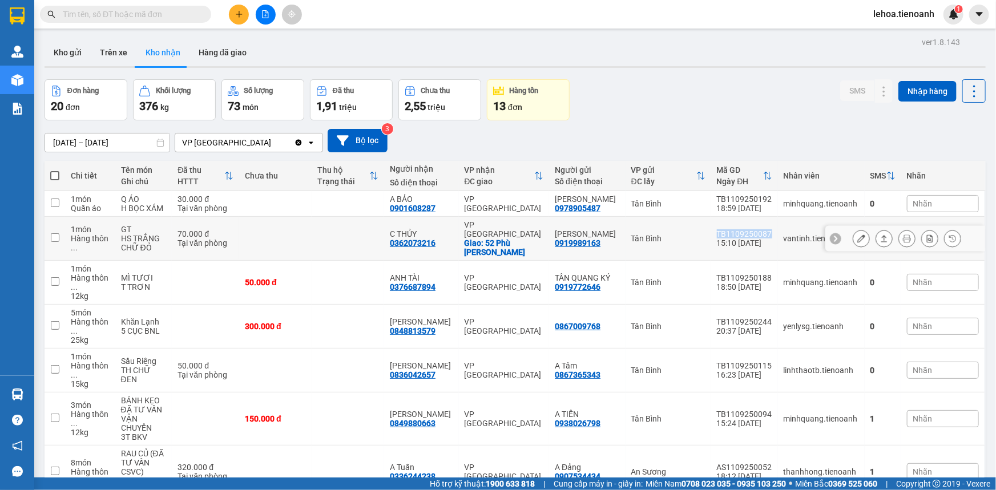
drag, startPoint x: 769, startPoint y: 228, endPoint x: 700, endPoint y: 229, distance: 69.1
click at [700, 229] on tr "1 món Hàng thôn ... GT HS TRẮNG CHỮ ĐỎ 70.000 đ Tại văn phòng C THỦY 0362073216…" at bounding box center [515, 239] width 941 height 44
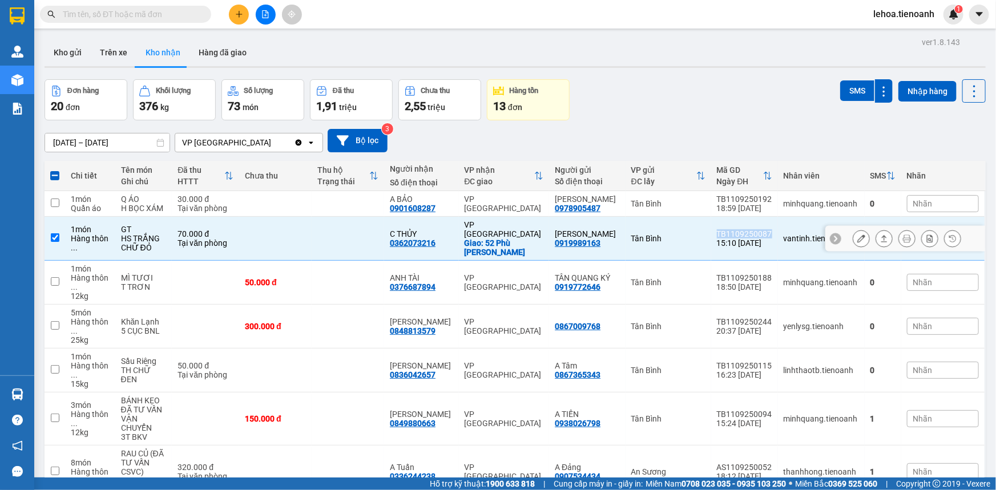
copy tr "[GEOGRAPHIC_DATA]"
drag, startPoint x: 118, startPoint y: 234, endPoint x: 163, endPoint y: 238, distance: 44.7
click at [163, 238] on td "GT HS TRẮNG CHỮ ĐỎ" at bounding box center [143, 239] width 57 height 44
checkbox input "false"
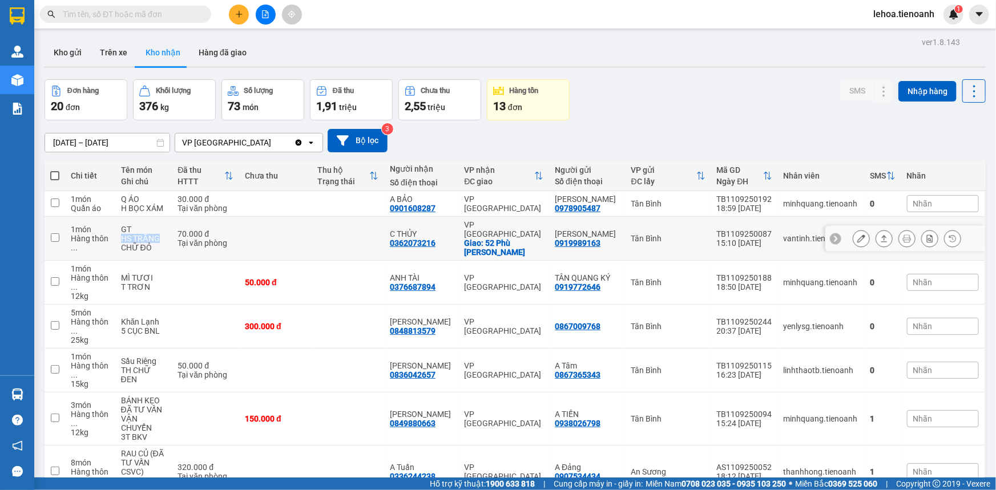
copy div "HS TRẮNG"
click at [217, 53] on button "Hàng đã giao" at bounding box center [222, 52] width 66 height 27
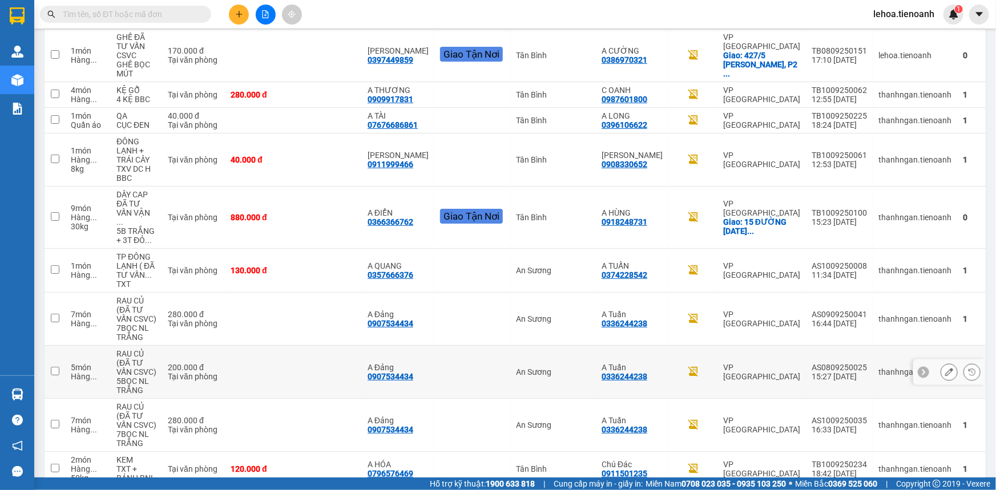
scroll to position [212, 0]
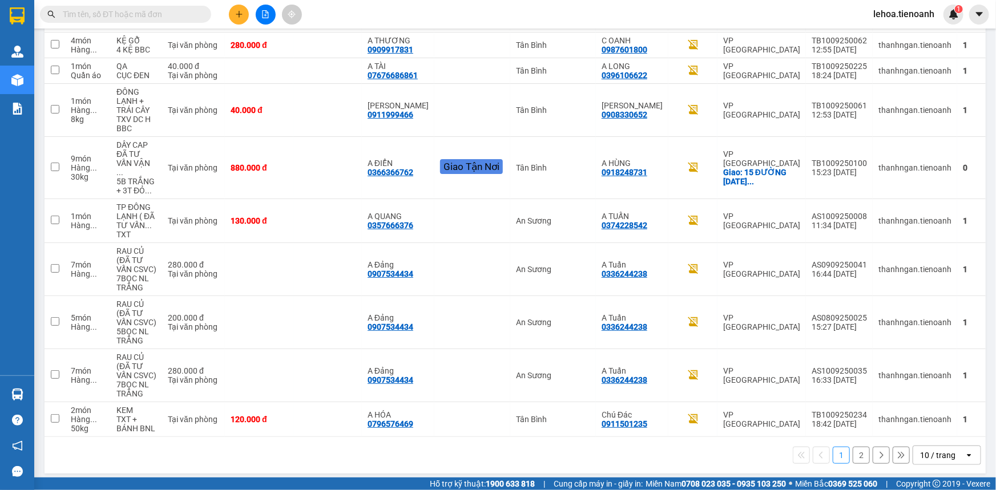
click at [945, 450] on div "10 / trang" at bounding box center [937, 455] width 35 height 11
click at [945, 430] on div "100 / trang" at bounding box center [939, 424] width 68 height 21
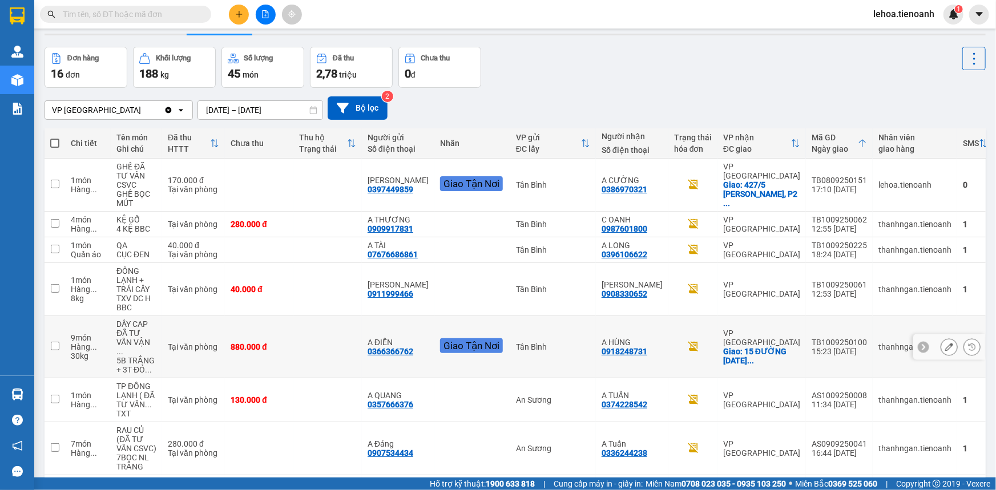
scroll to position [0, 0]
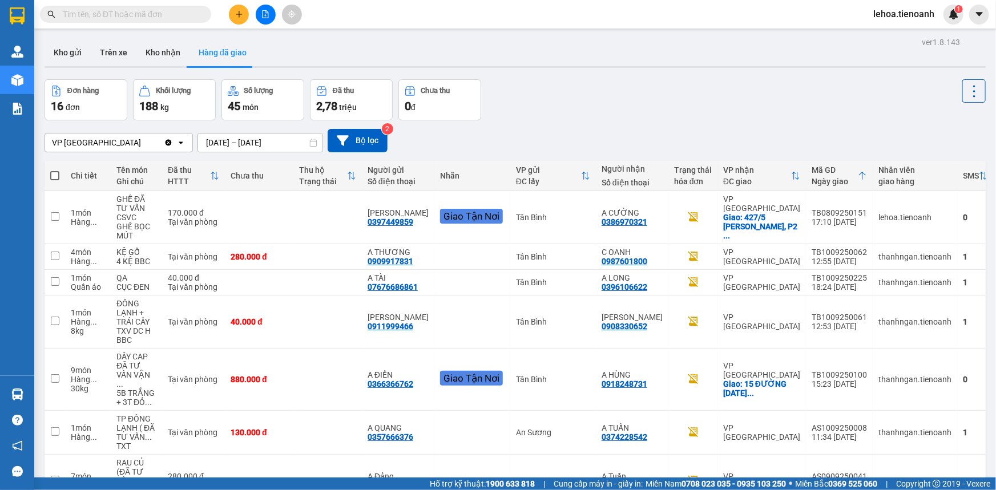
click at [254, 141] on input "[DATE] – [DATE]" at bounding box center [260, 143] width 124 height 18
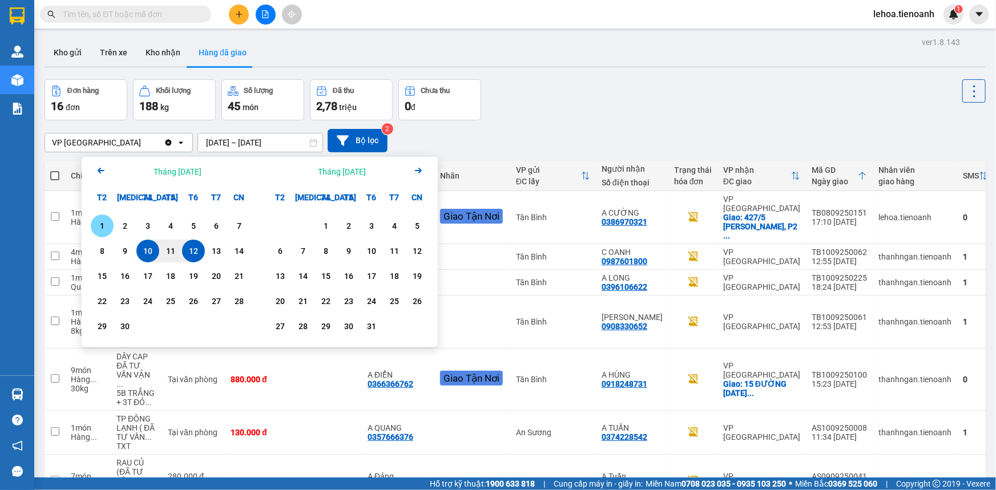
click at [100, 223] on div "1" at bounding box center [102, 226] width 16 height 14
click at [192, 247] on div "12" at bounding box center [193, 251] width 16 height 14
type input "[DATE] – [DATE]"
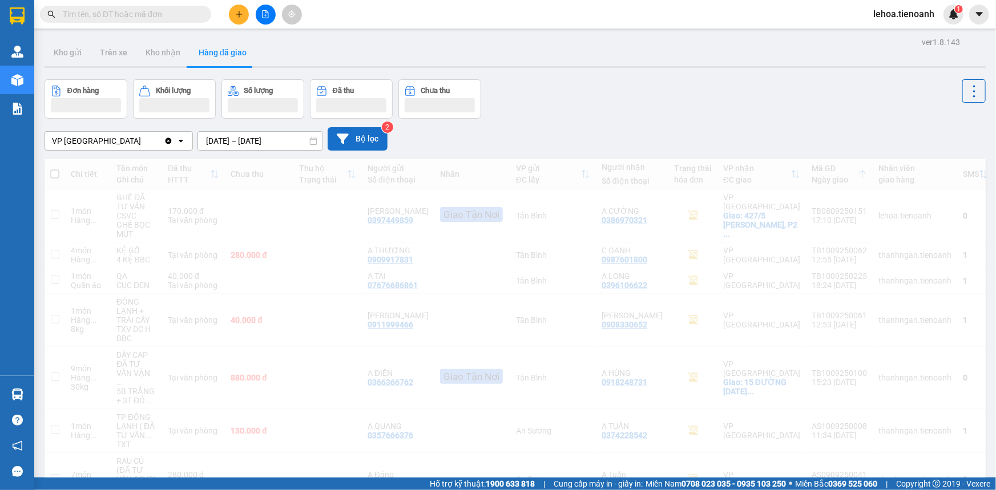
click at [368, 146] on button "Bộ lọc" at bounding box center [358, 138] width 60 height 23
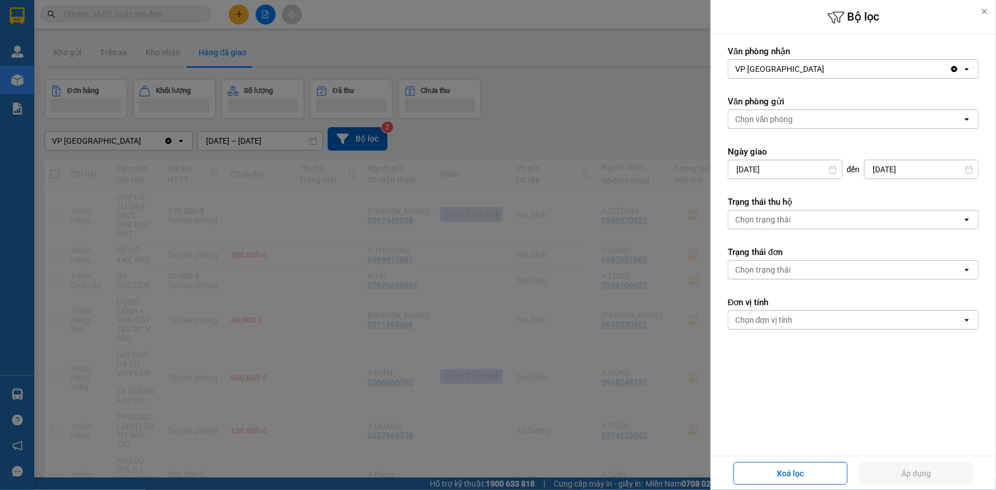
click at [531, 188] on div at bounding box center [498, 245] width 996 height 490
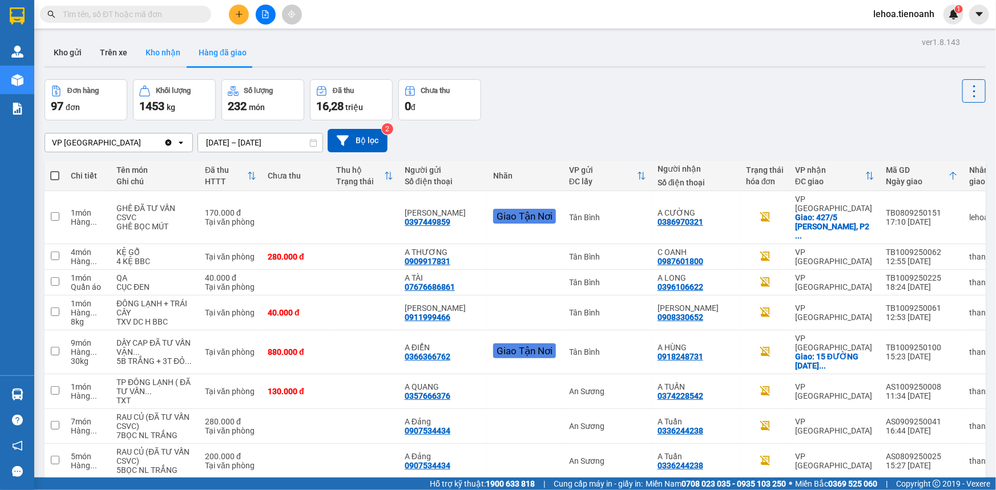
click at [159, 54] on button "Kho nhận" at bounding box center [162, 52] width 53 height 27
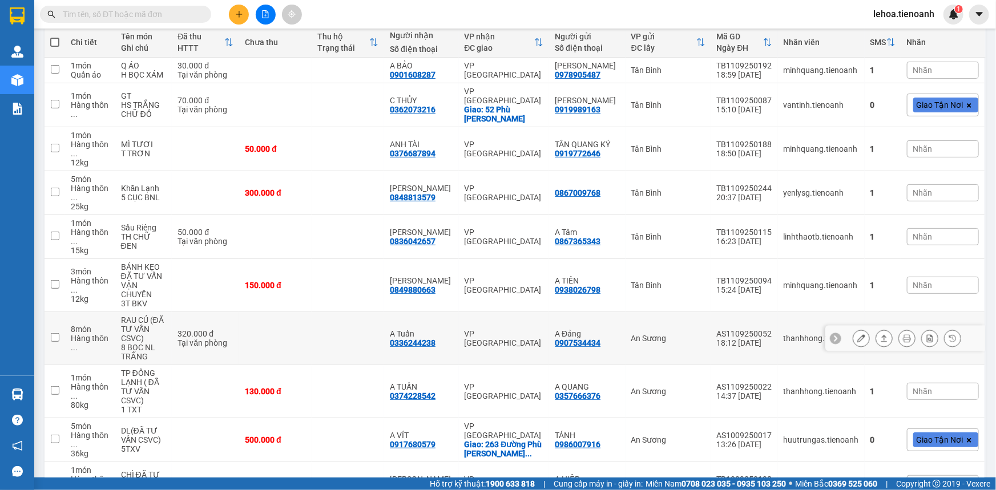
scroll to position [199, 0]
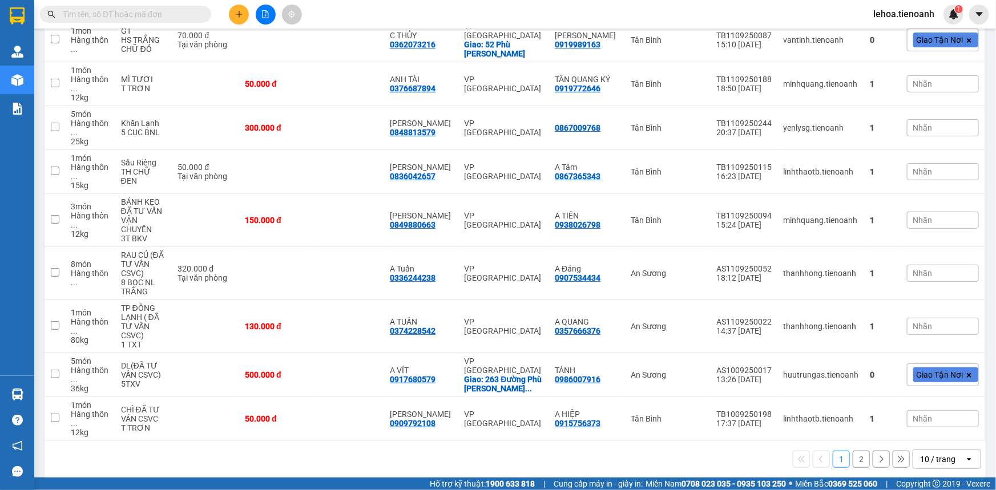
click at [920, 454] on div "10 / trang" at bounding box center [937, 459] width 35 height 11
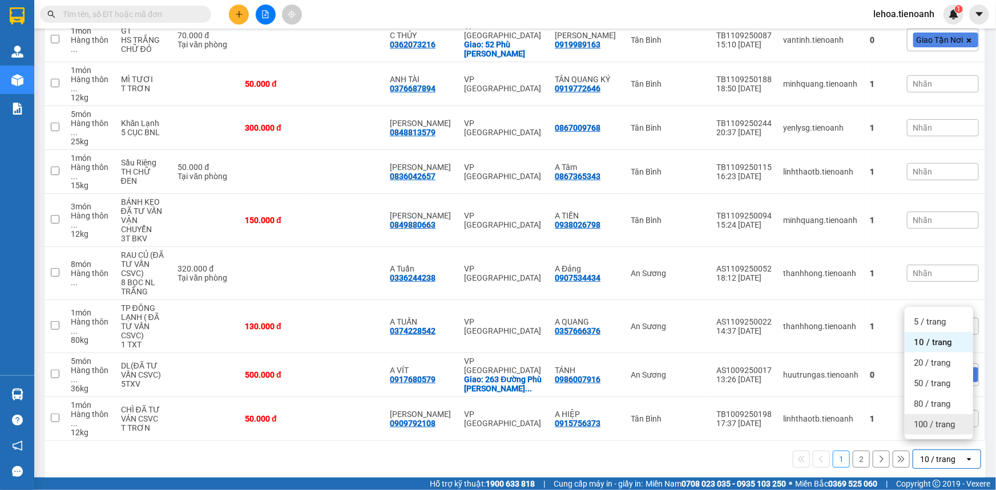
click at [935, 428] on span "100 / trang" at bounding box center [934, 424] width 41 height 11
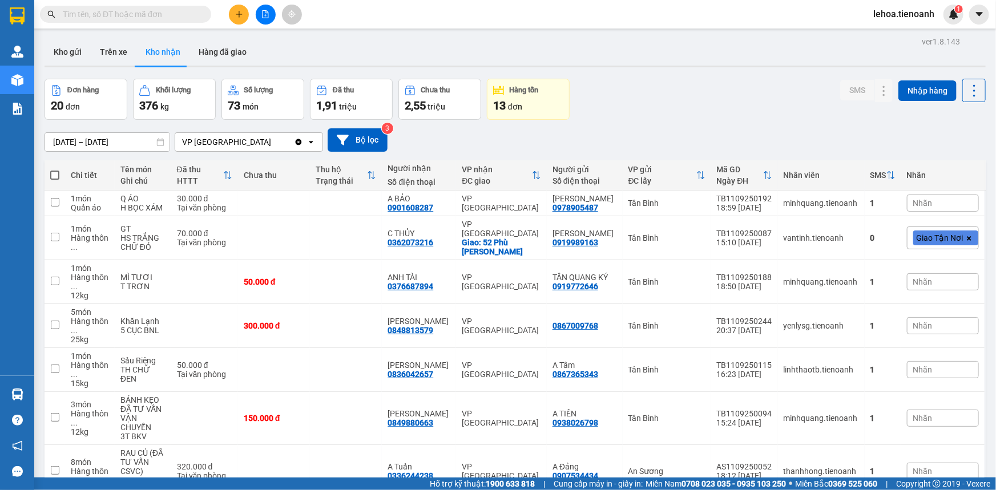
scroll to position [0, 0]
click at [114, 140] on input "[DATE] – [DATE]" at bounding box center [107, 143] width 124 height 18
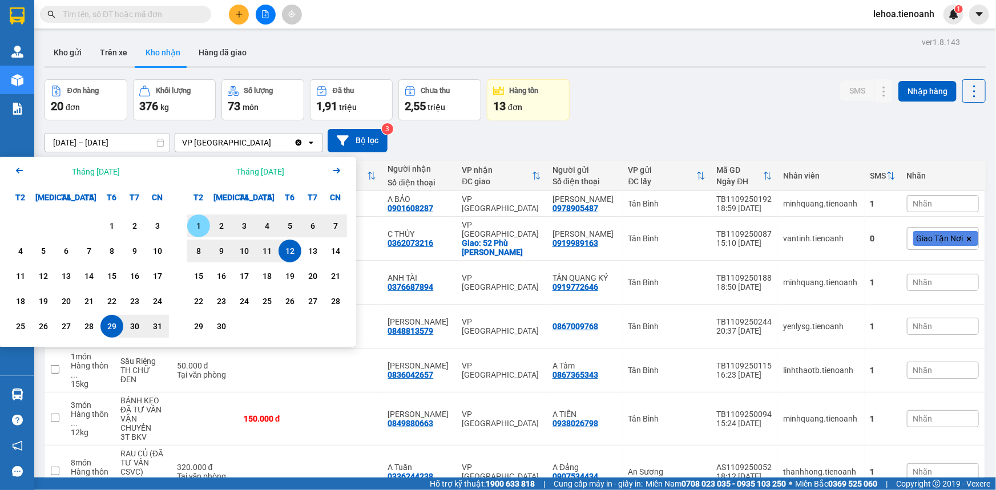
click at [200, 227] on div "1" at bounding box center [199, 226] width 16 height 14
click at [291, 248] on div "12" at bounding box center [290, 251] width 16 height 14
type input "[DATE] – [DATE]"
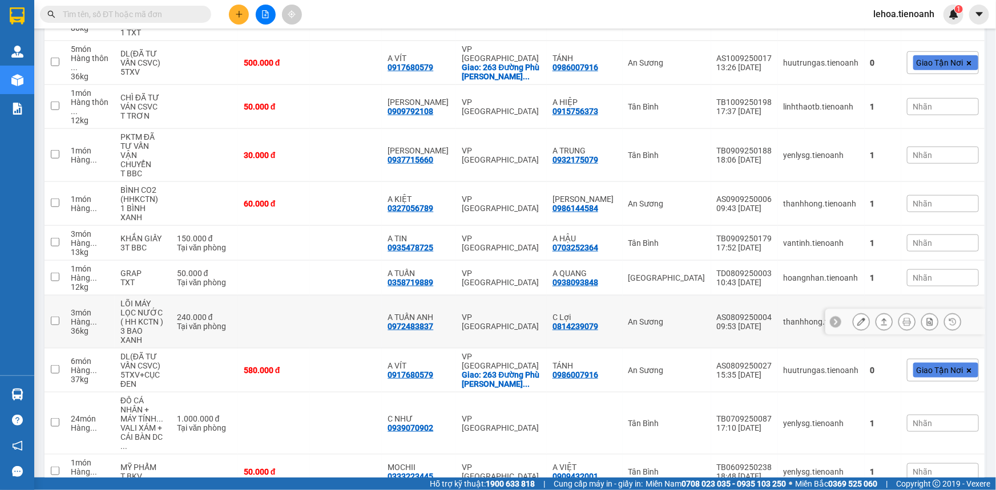
scroll to position [600, 0]
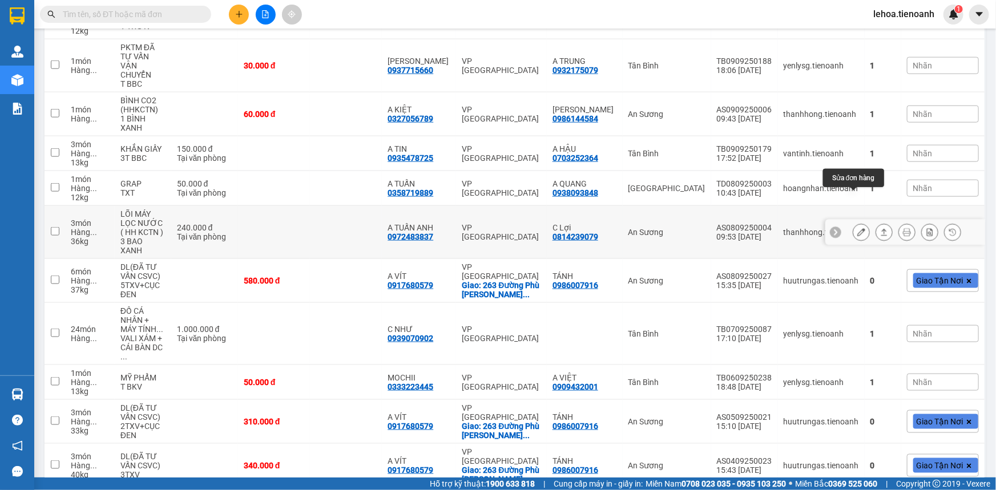
click at [857, 228] on icon at bounding box center [861, 232] width 8 height 8
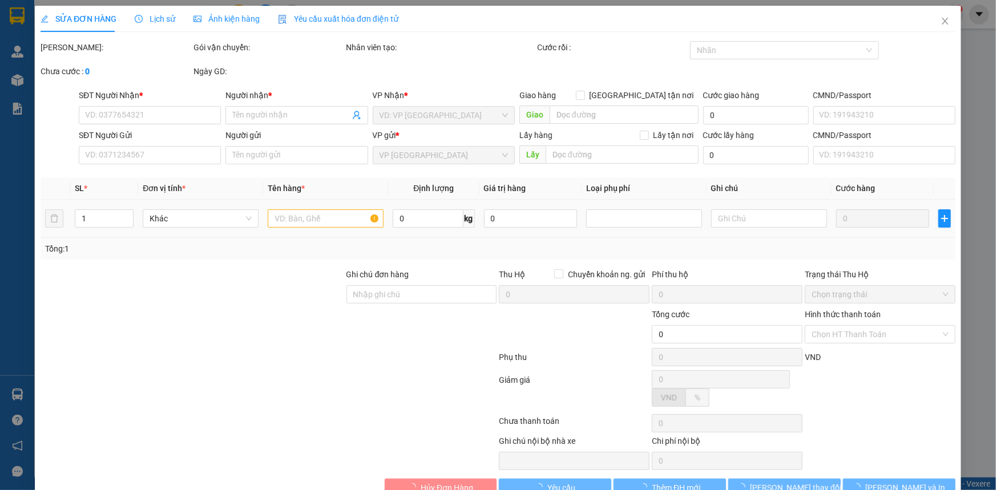
type input "0972483837"
type input "A TUẤN ANH"
type input "0814239079"
type input "C Lợi"
type input "240.000"
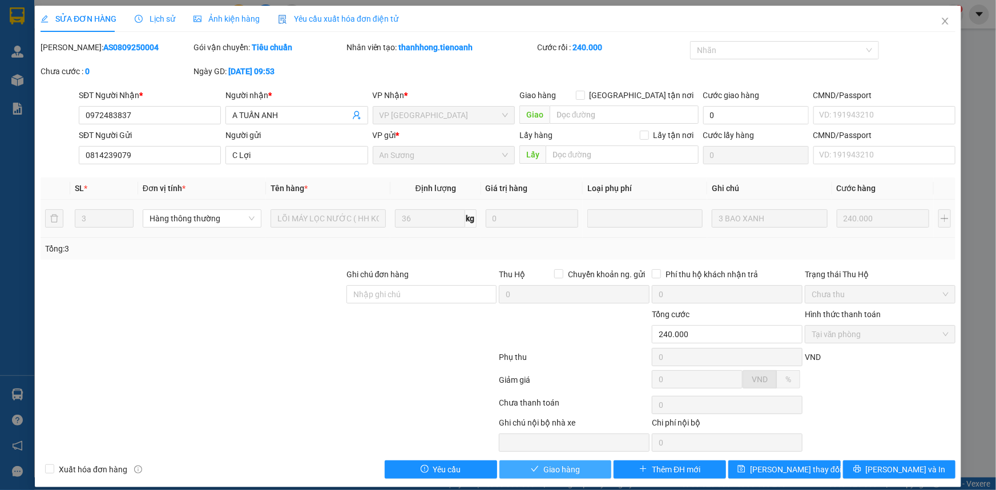
click at [571, 469] on span "Giao hàng" at bounding box center [561, 469] width 37 height 13
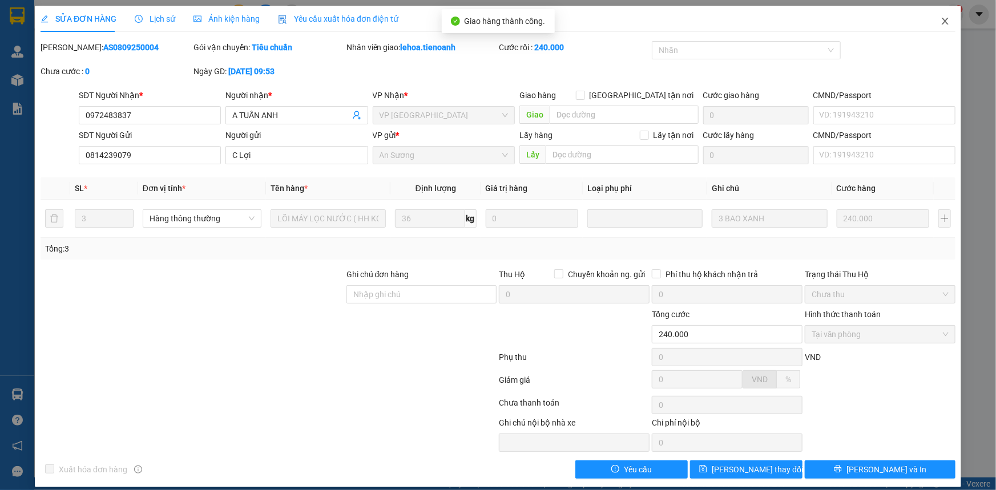
click at [940, 22] on icon "close" at bounding box center [944, 21] width 9 height 9
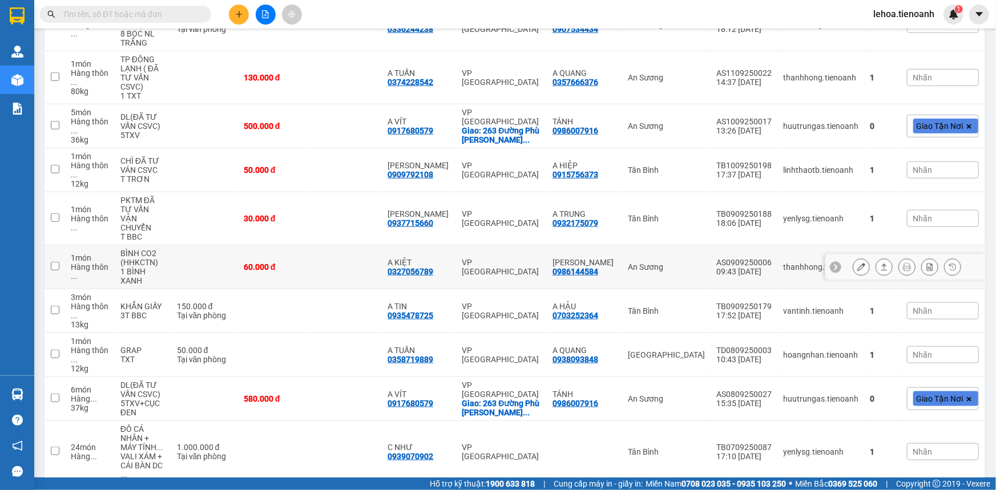
scroll to position [467, 0]
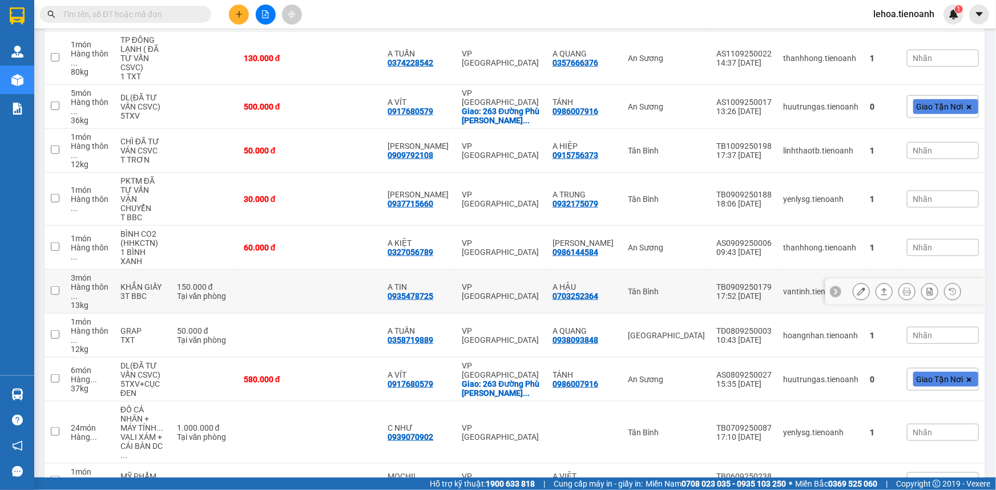
click at [858, 282] on button at bounding box center [861, 292] width 16 height 20
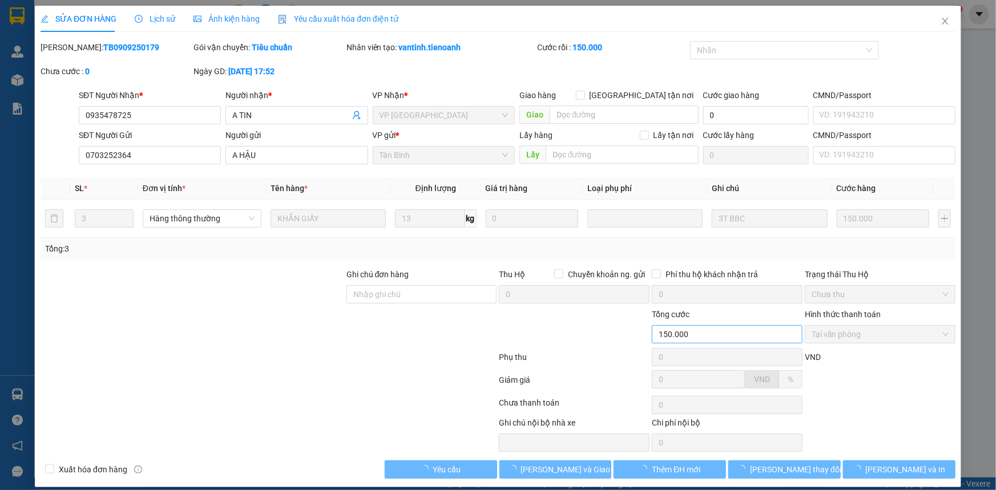
type input "0935478725"
type input "A TIN"
type input "0703252364"
type input "A HẬU"
type input "150.000"
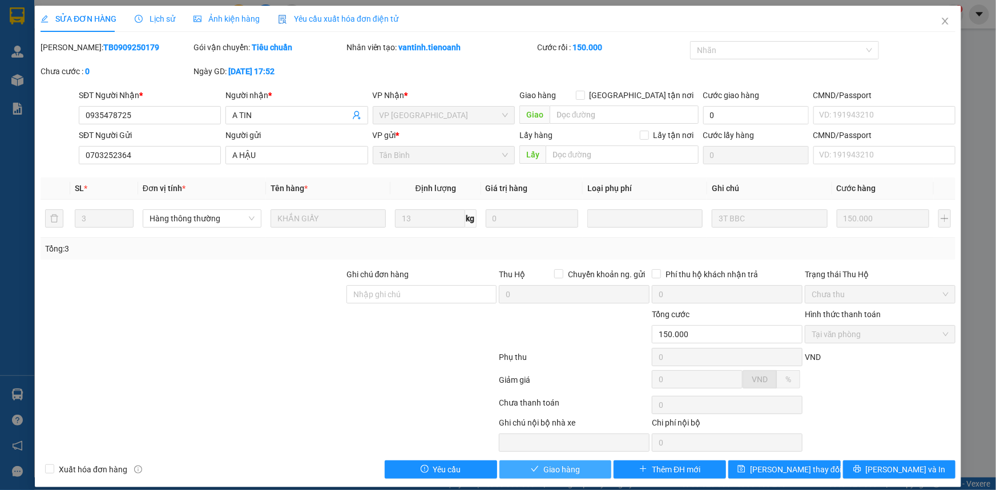
click at [576, 469] on button "Giao hàng" at bounding box center [555, 470] width 112 height 18
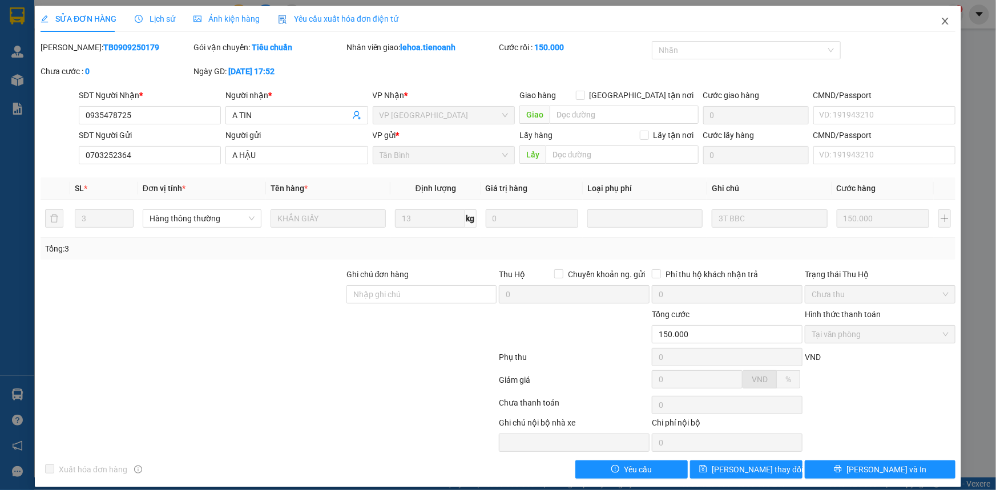
click at [941, 23] on icon "close" at bounding box center [944, 21] width 9 height 9
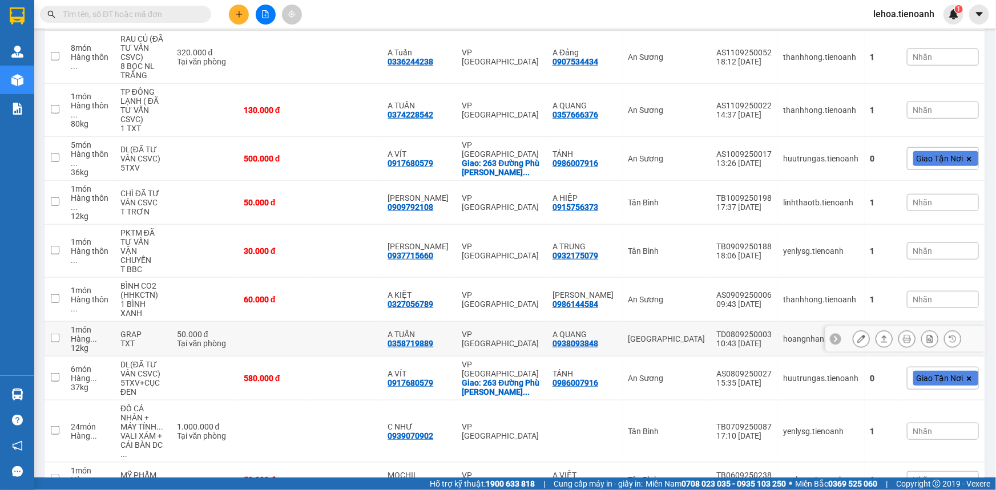
scroll to position [522, 0]
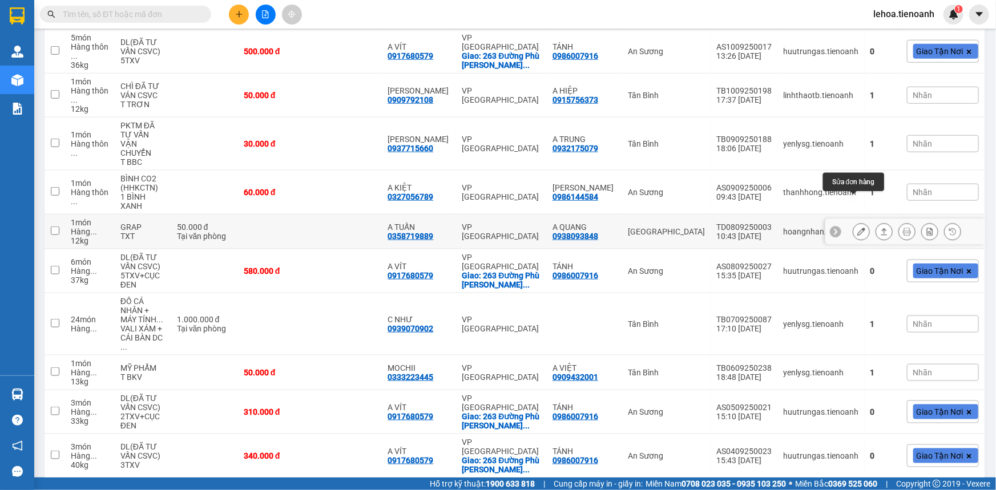
click at [857, 228] on icon at bounding box center [861, 232] width 8 height 8
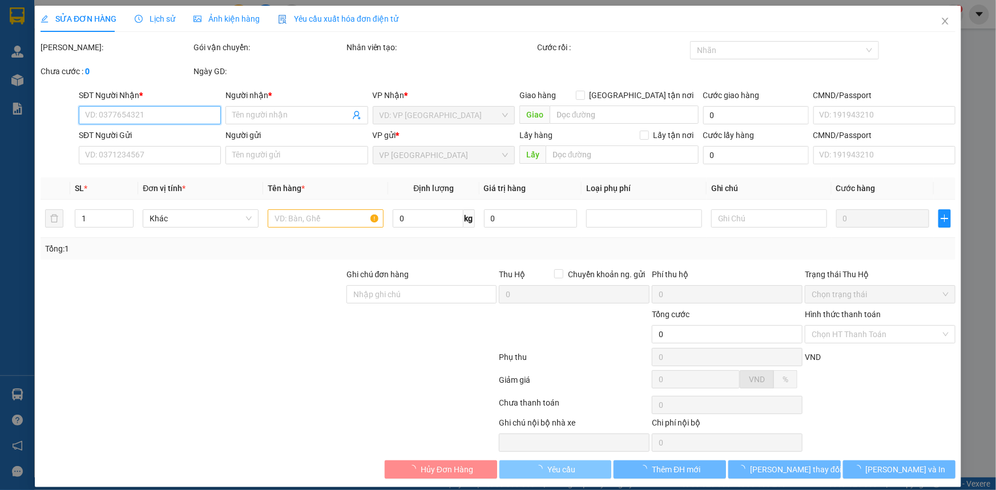
type input "0358719889"
type input "A TUẤN"
type input "0938093848"
type input "A QUANG"
type input "50.000"
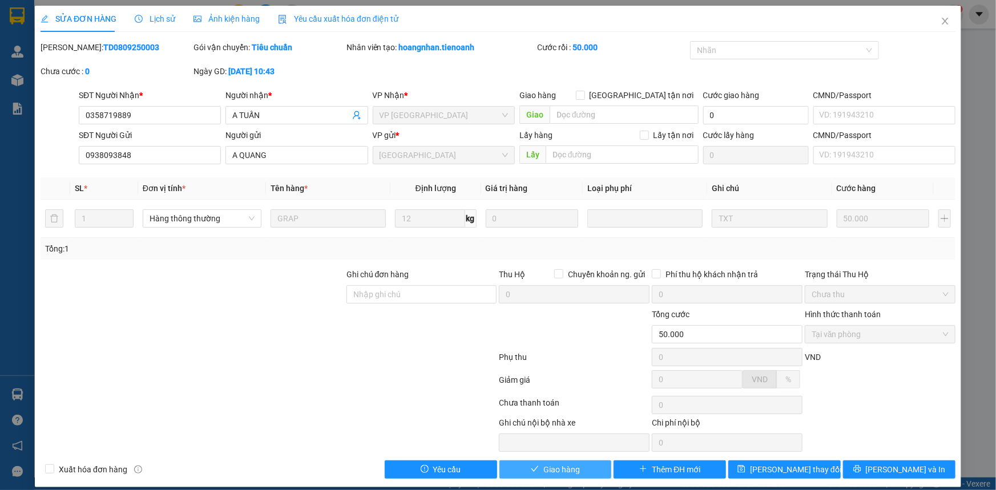
click at [551, 470] on span "Giao hàng" at bounding box center [561, 469] width 37 height 13
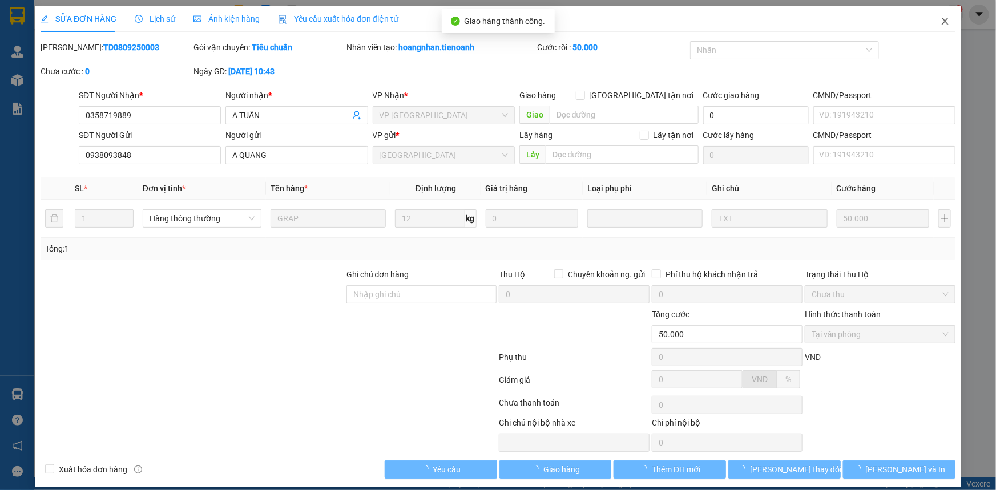
click at [940, 19] on icon "close" at bounding box center [944, 21] width 9 height 9
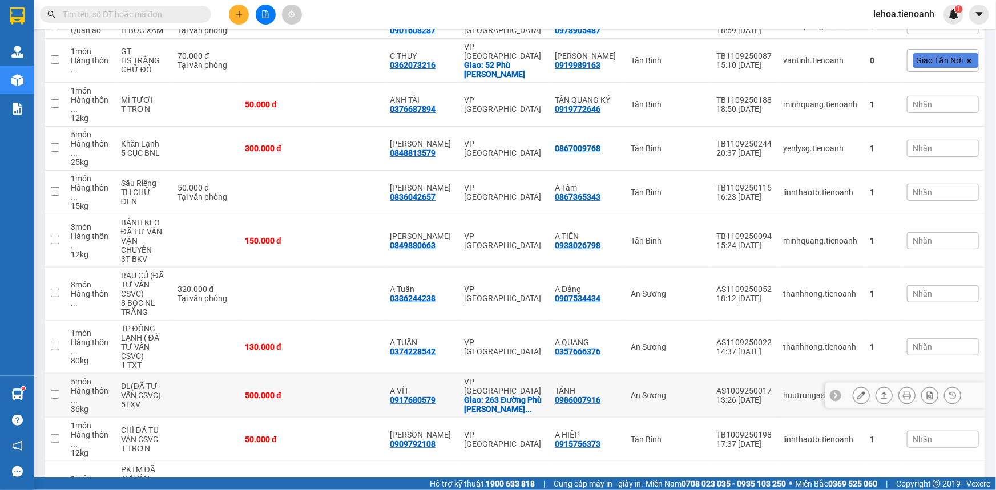
scroll to position [207, 0]
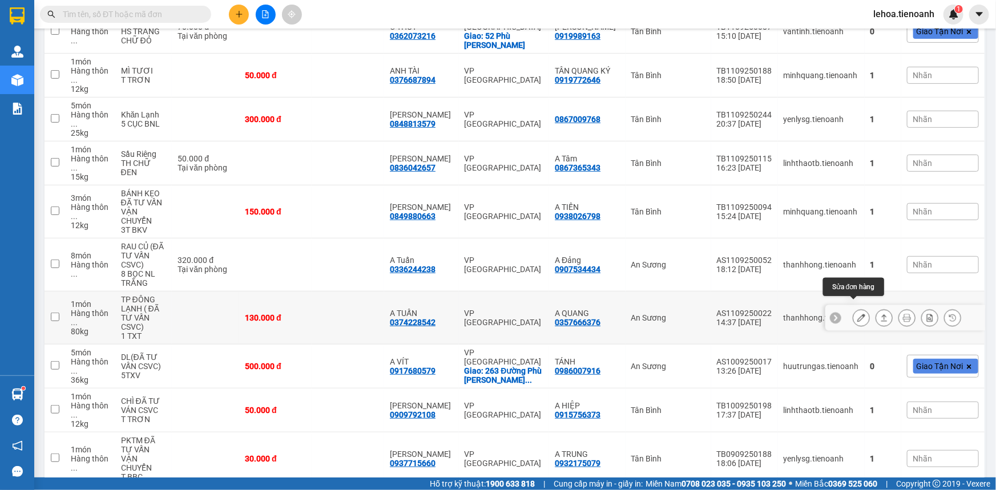
click at [857, 314] on icon at bounding box center [861, 318] width 8 height 8
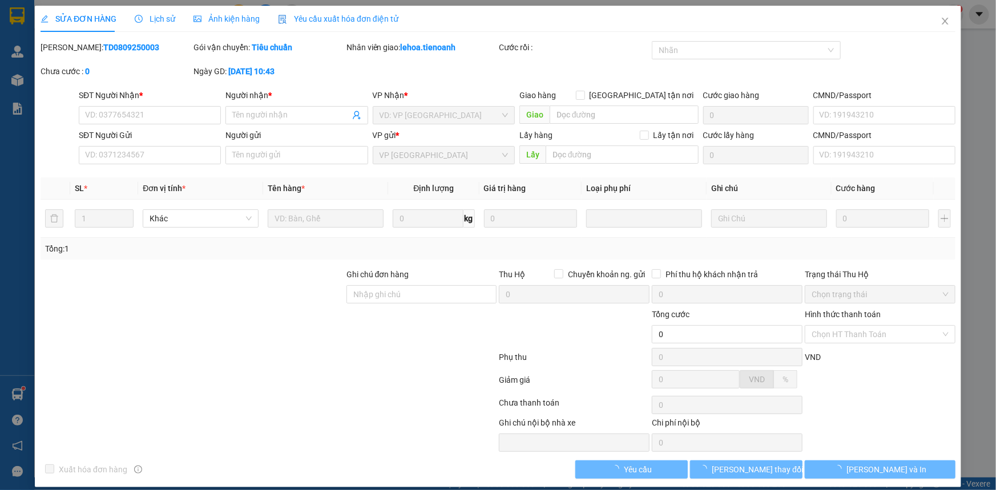
click at [163, 18] on span "Lịch sử" at bounding box center [155, 18] width 41 height 9
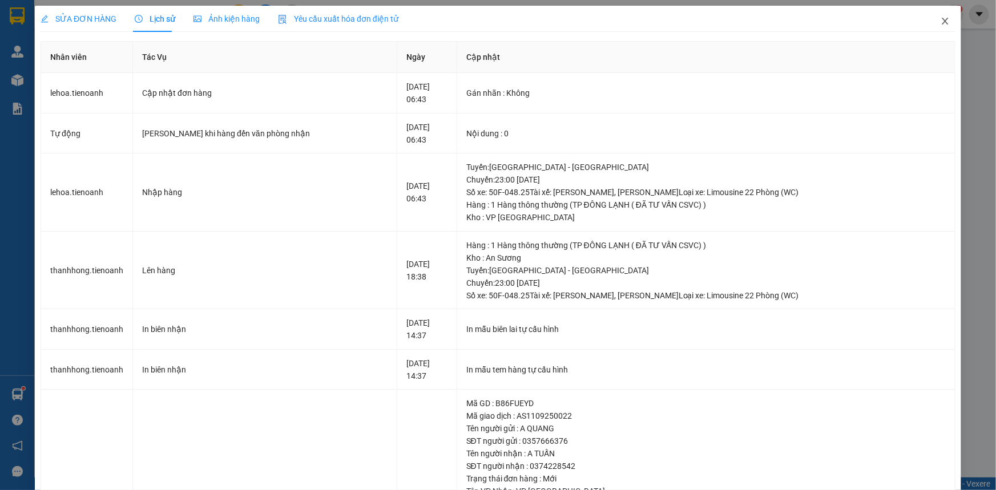
click at [940, 21] on icon "close" at bounding box center [944, 21] width 9 height 9
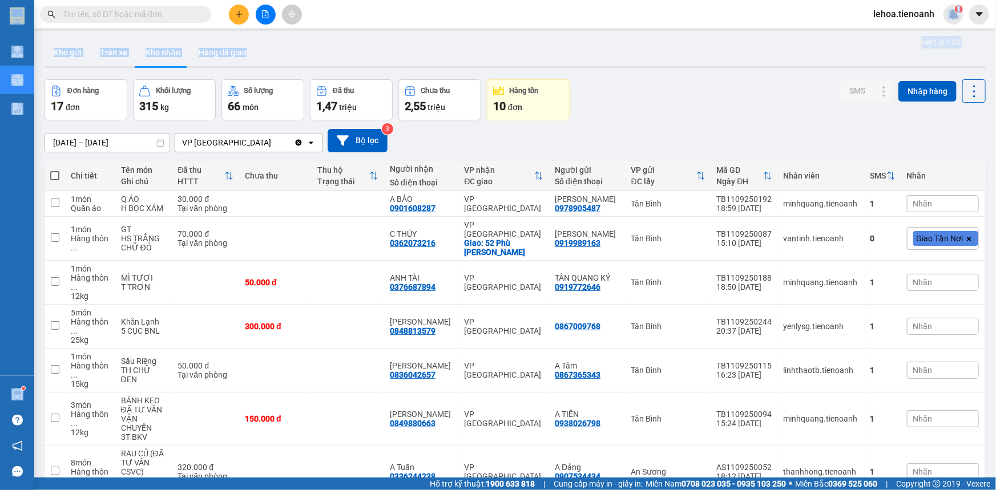
click at [940, 30] on section "Kết quả tìm kiếm ( 0 ) Bộ lọc No Data lehoa.tienoanh 1 Quản [PERSON_NAME] lý gi…" at bounding box center [498, 245] width 996 height 490
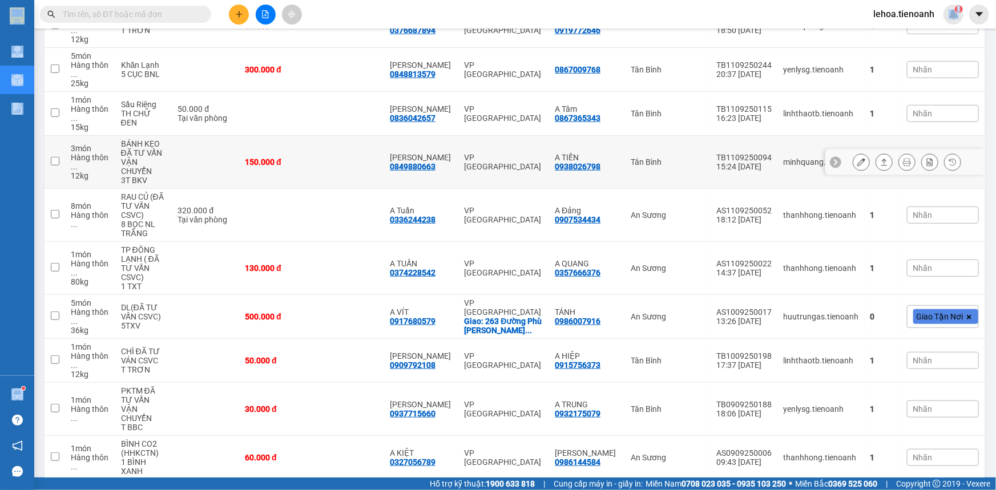
scroll to position [259, 0]
